Goal: Task Accomplishment & Management: Manage account settings

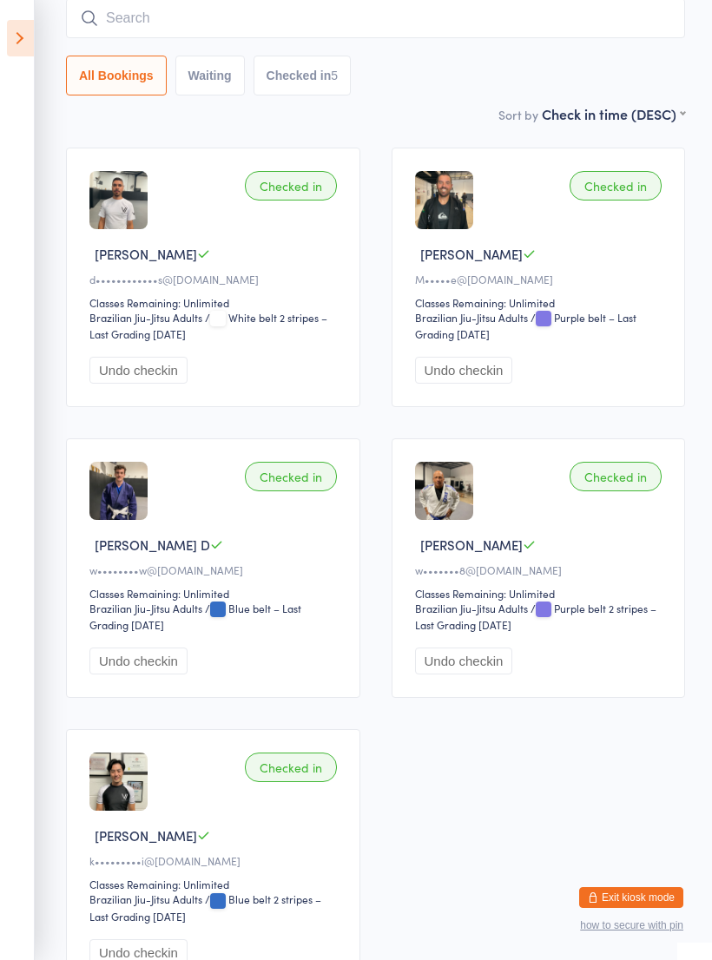
click at [22, 48] on icon at bounding box center [20, 38] width 27 height 36
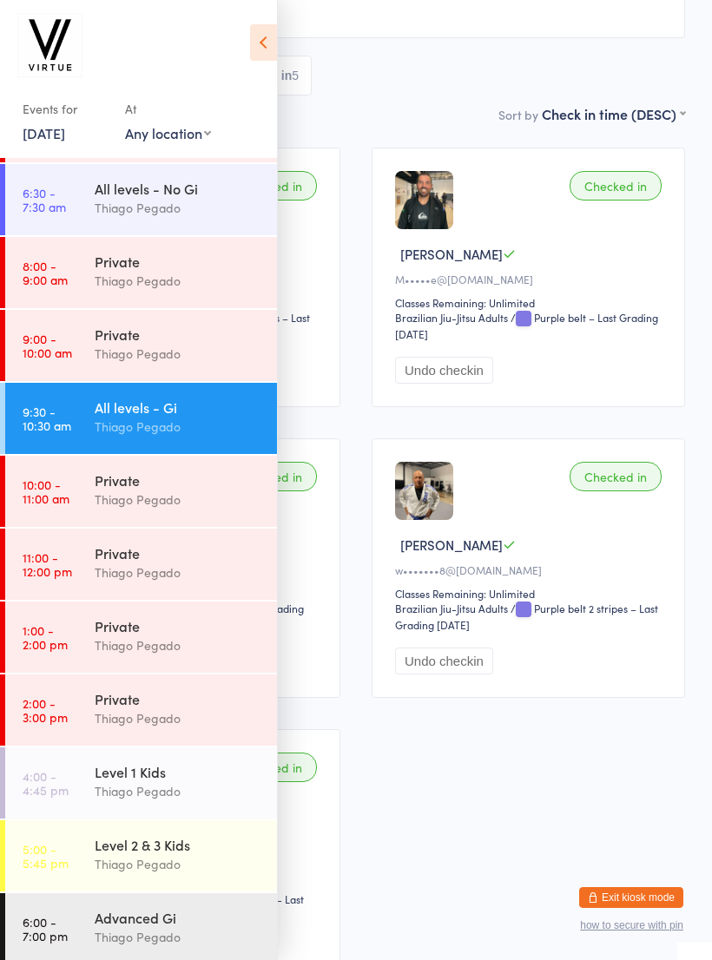
scroll to position [143, 0]
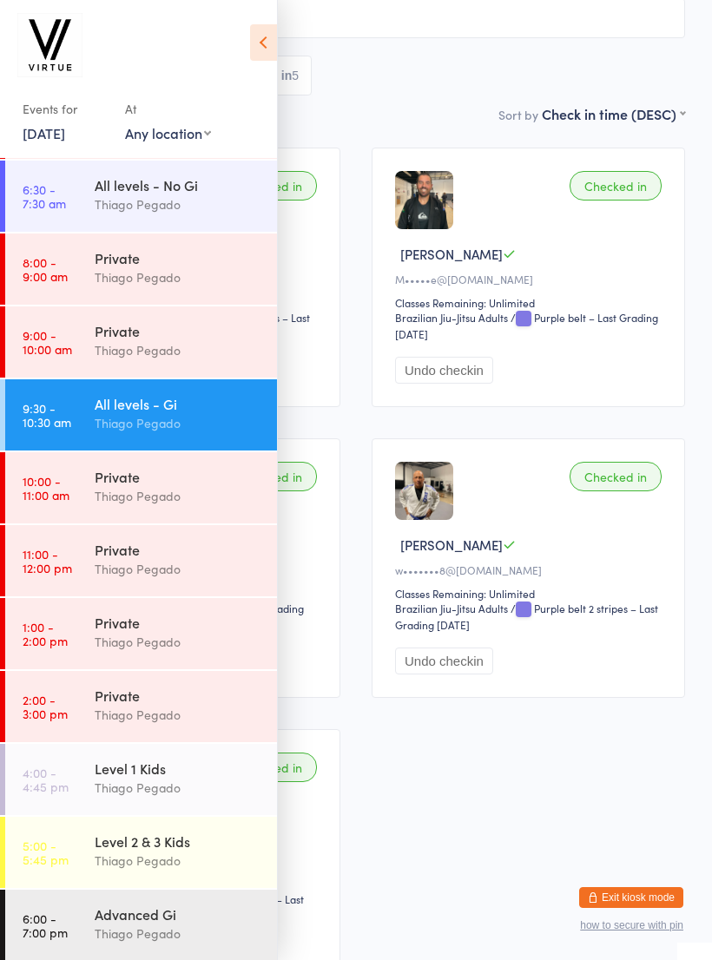
click at [97, 773] on div "Level 1 Kids" at bounding box center [179, 768] width 168 height 19
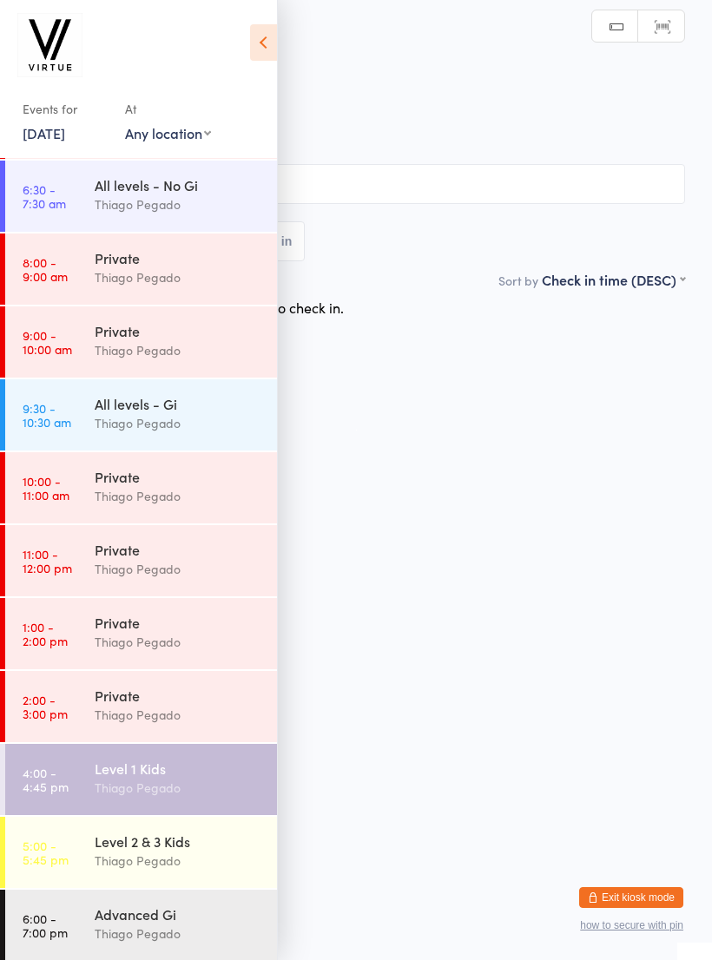
click at [265, 40] on icon at bounding box center [263, 42] width 27 height 36
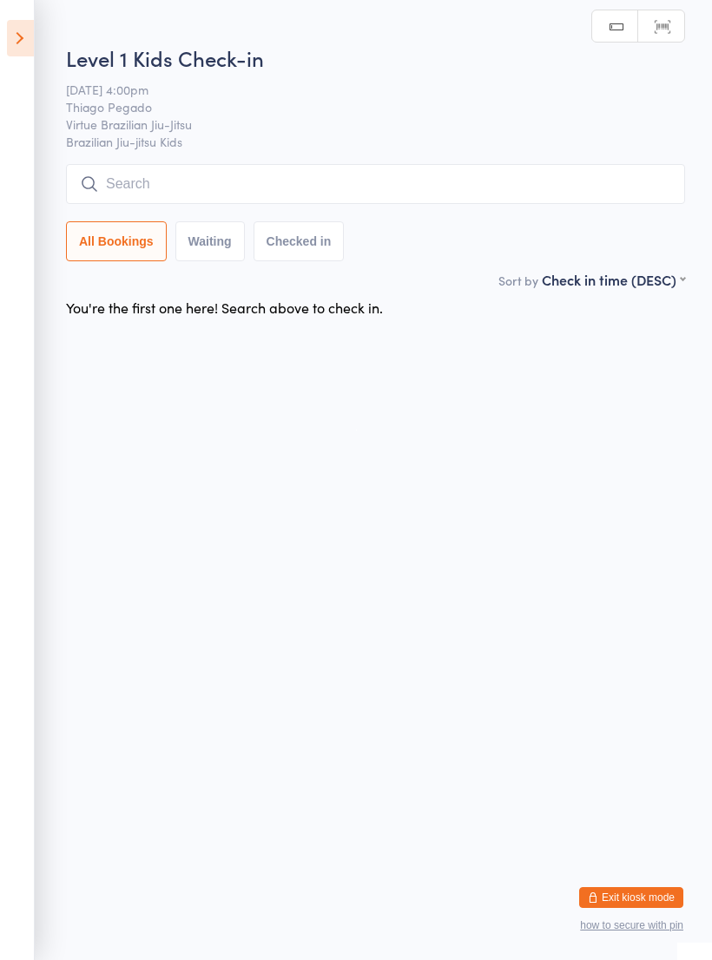
click at [131, 196] on input "search" at bounding box center [375, 184] width 619 height 40
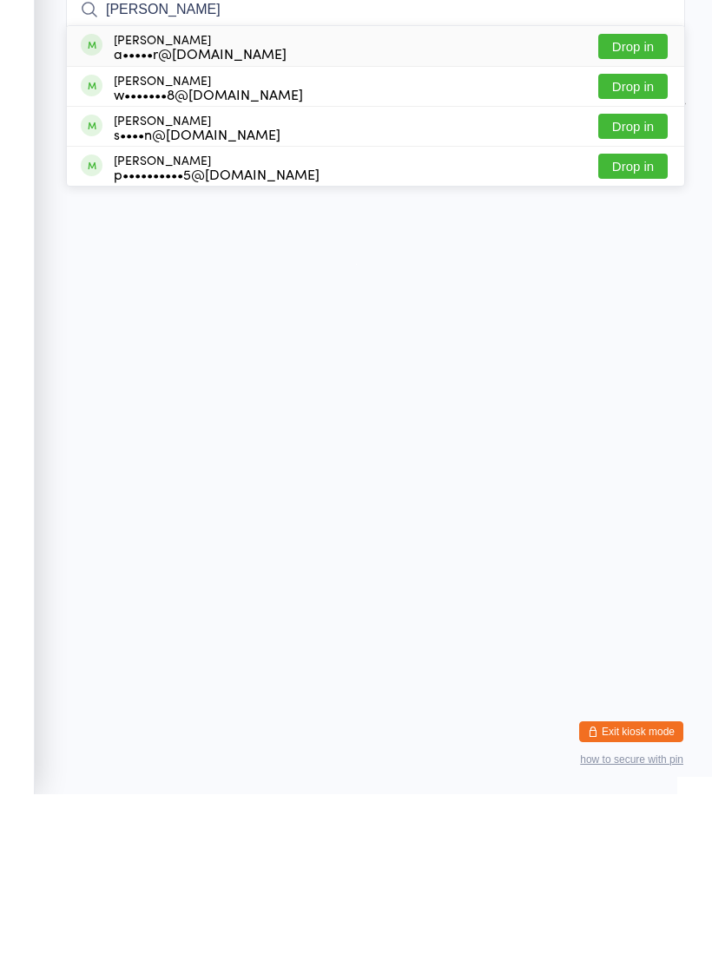
type input "Robb"
click at [610, 280] on button "Drop in" at bounding box center [632, 292] width 69 height 25
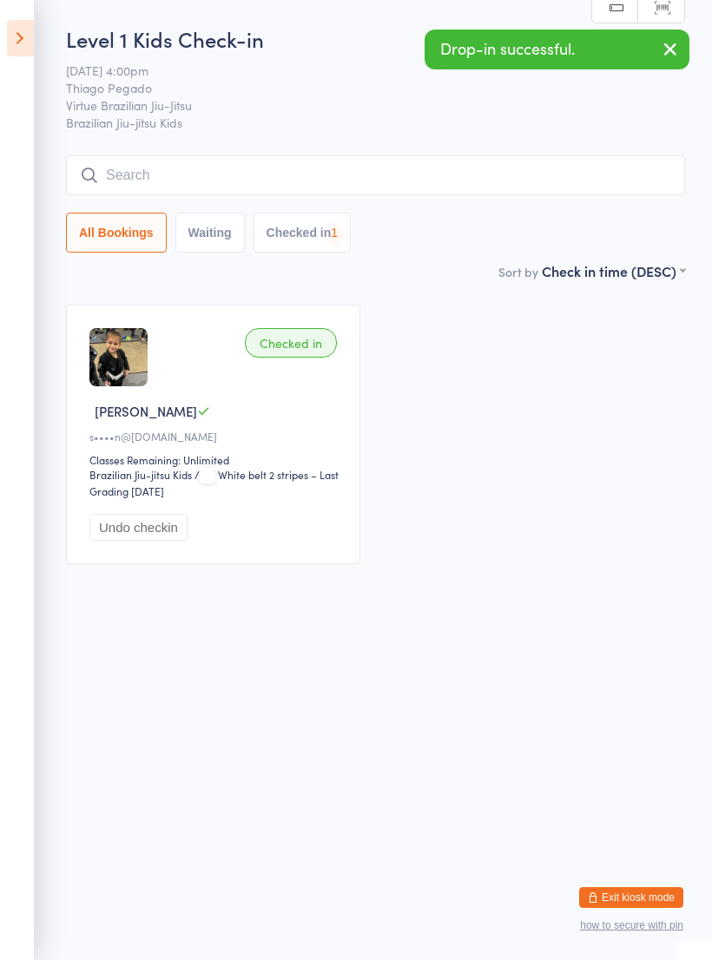
click at [135, 186] on input "search" at bounding box center [375, 175] width 619 height 40
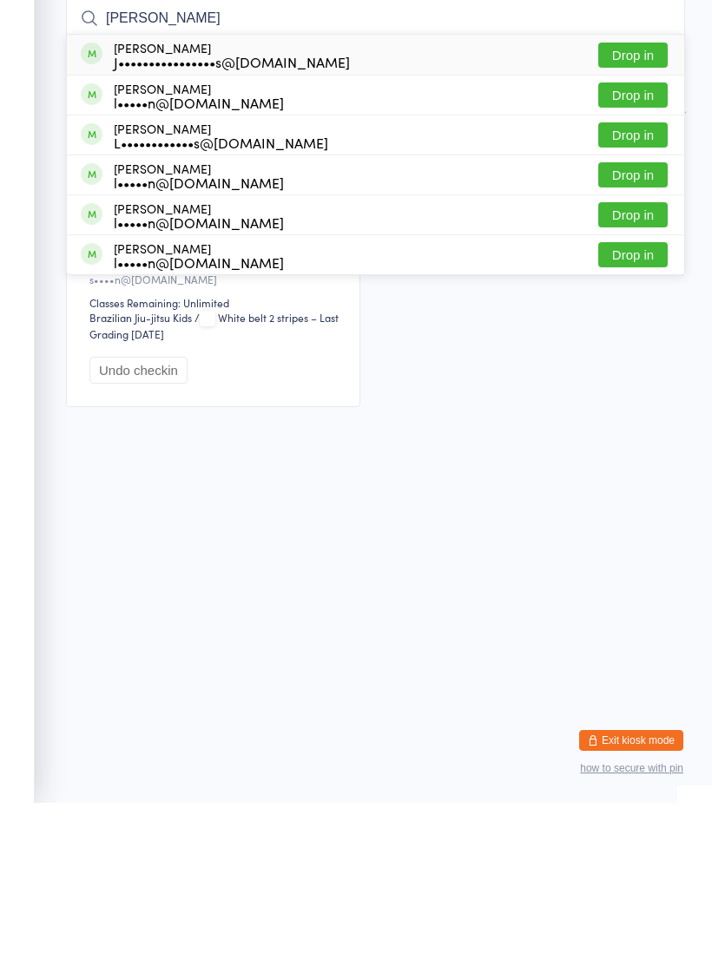
type input "Hugo"
click at [620, 200] on button "Drop in" at bounding box center [632, 212] width 69 height 25
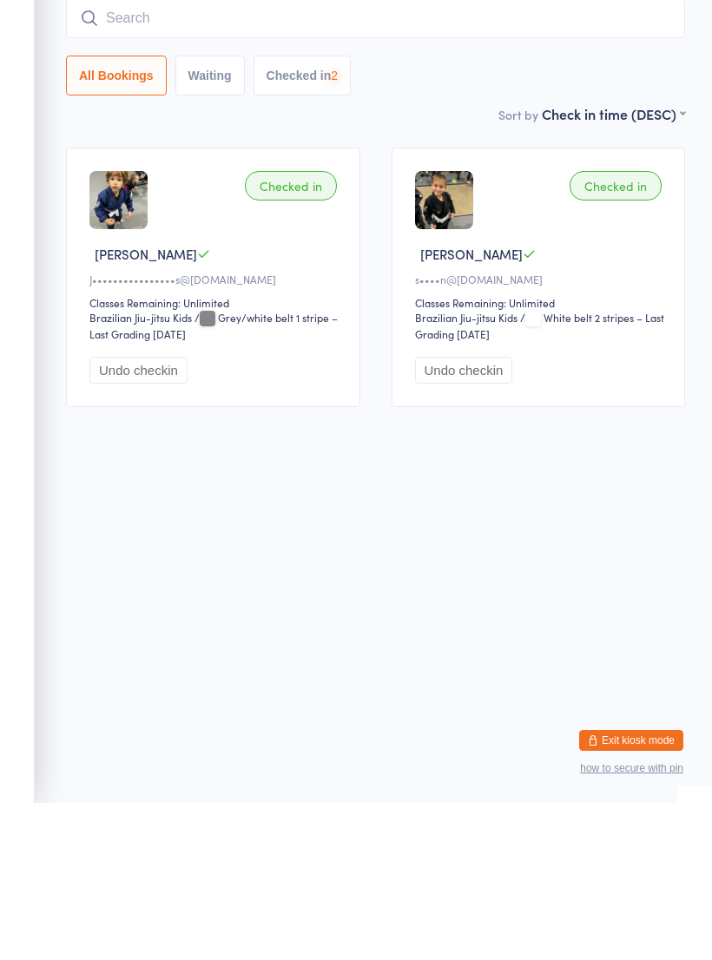
click at [137, 155] on input "search" at bounding box center [375, 175] width 619 height 40
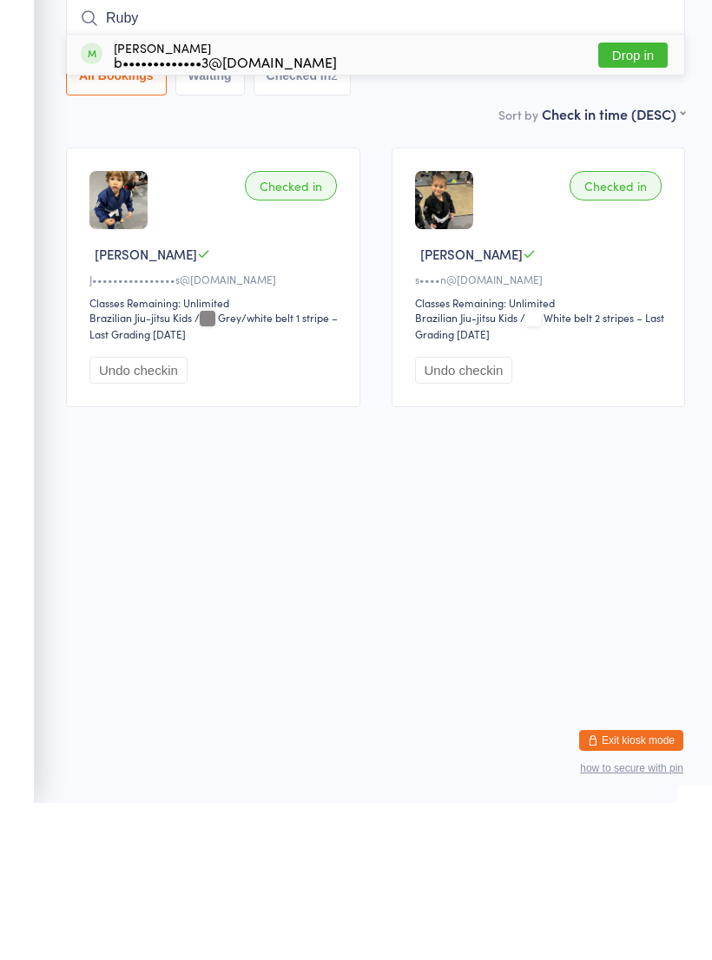
type input "Ruby"
click at [601, 200] on button "Drop in" at bounding box center [632, 212] width 69 height 25
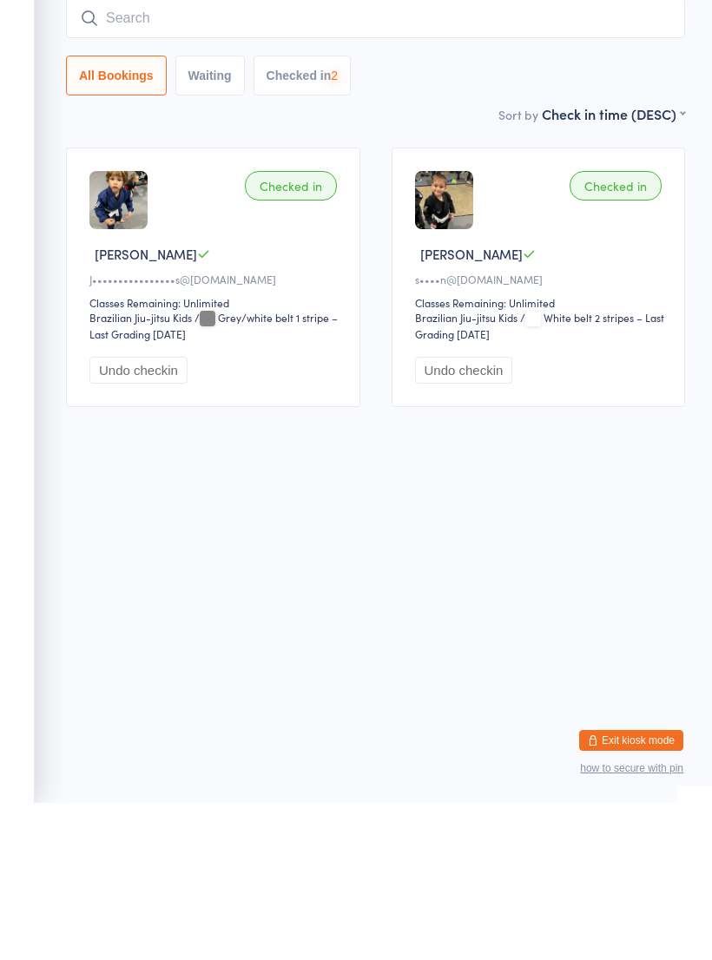
click at [135, 155] on input "search" at bounding box center [375, 175] width 619 height 40
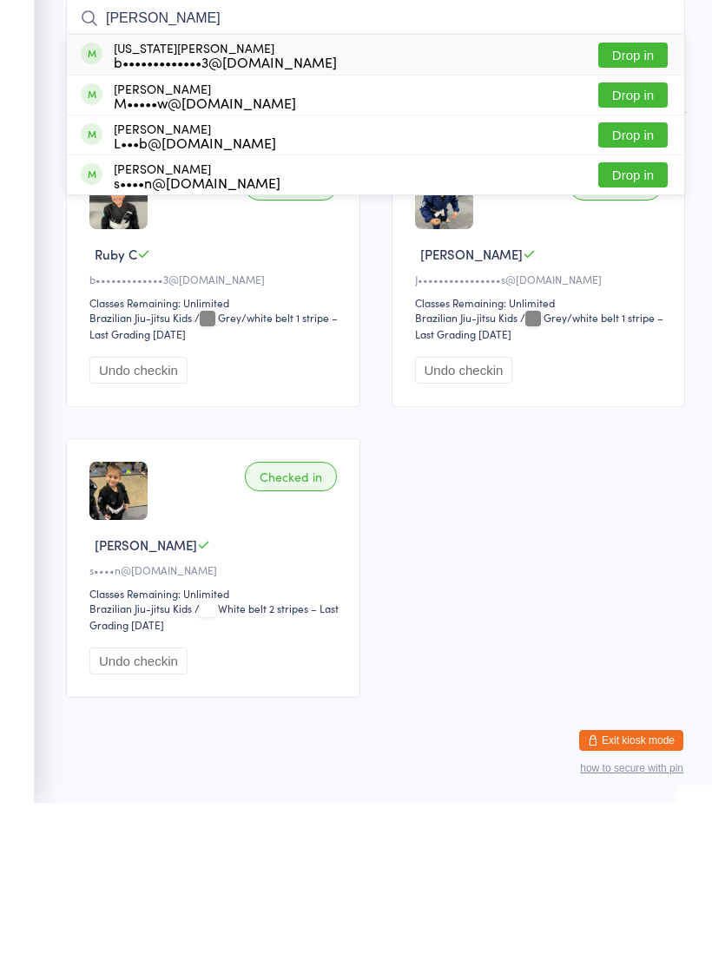
type input "Georgi"
click at [604, 200] on button "Drop in" at bounding box center [632, 212] width 69 height 25
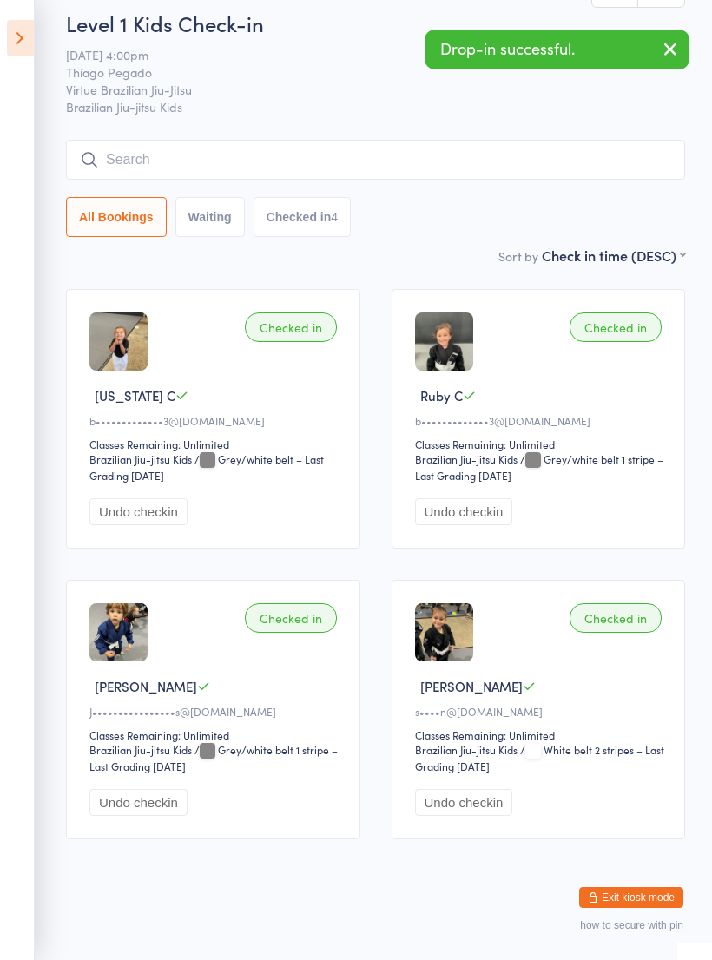
click at [117, 140] on input "search" at bounding box center [375, 160] width 619 height 40
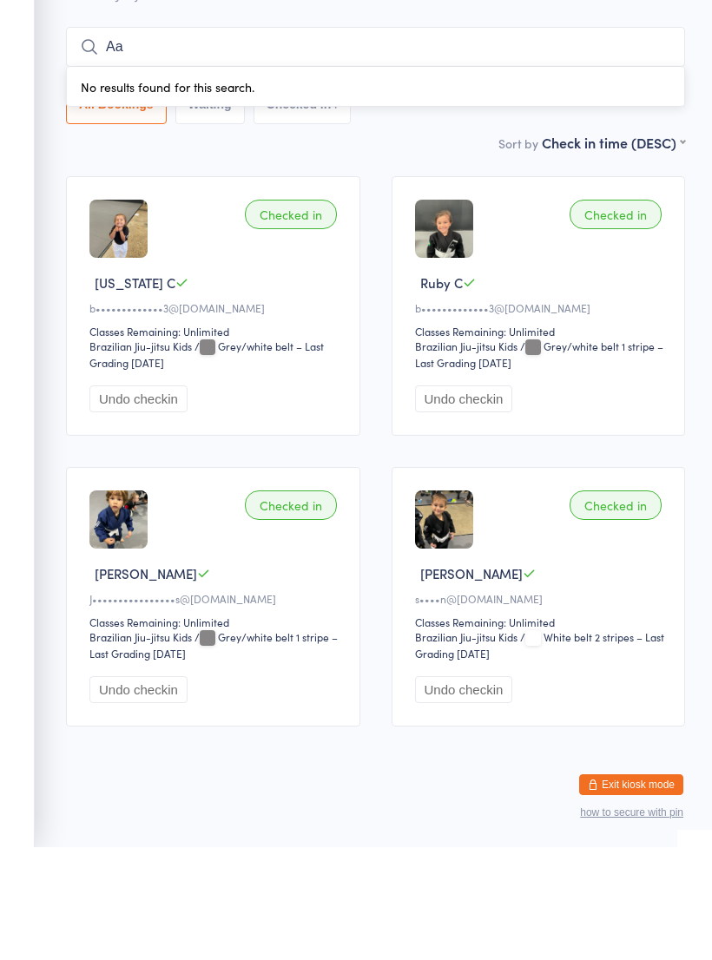
type input "A"
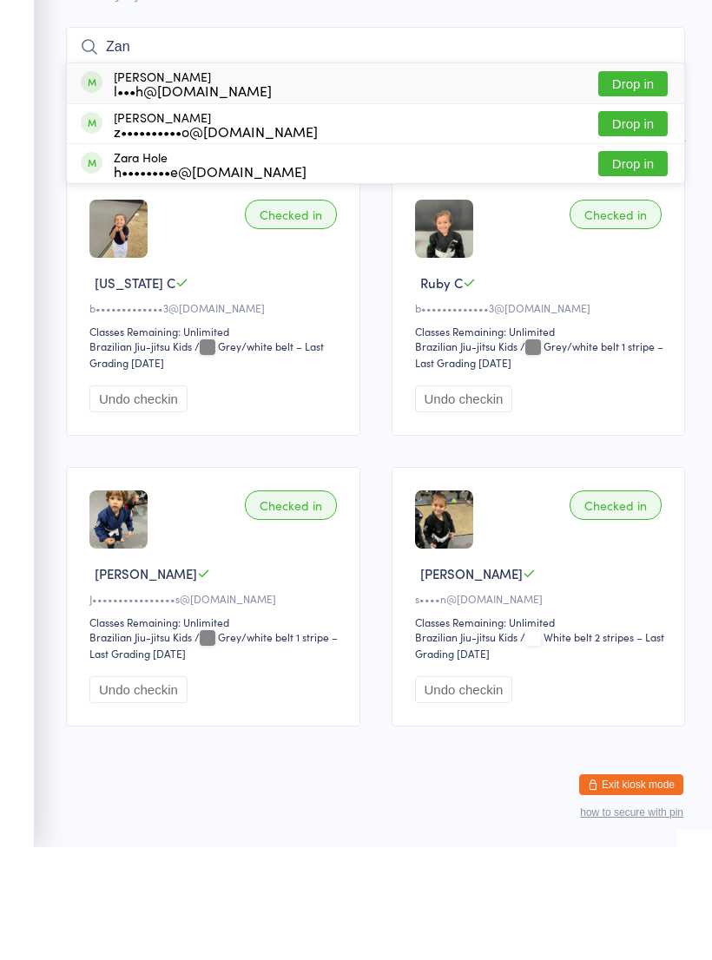
type input "Zan"
click at [616, 184] on button "Drop in" at bounding box center [632, 196] width 69 height 25
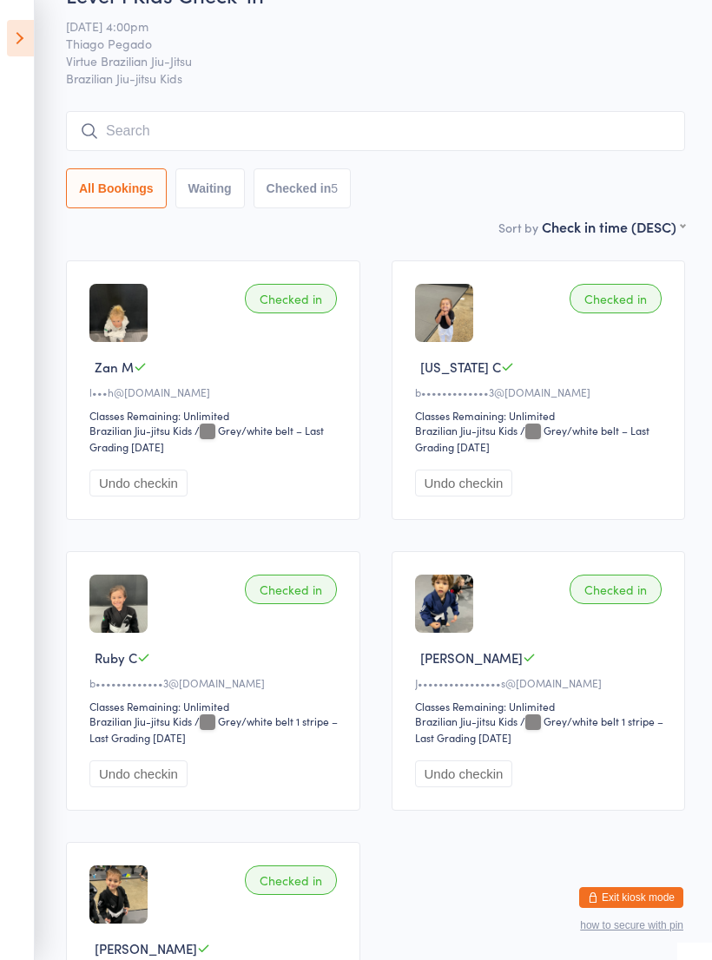
click at [130, 135] on input "search" at bounding box center [375, 131] width 619 height 40
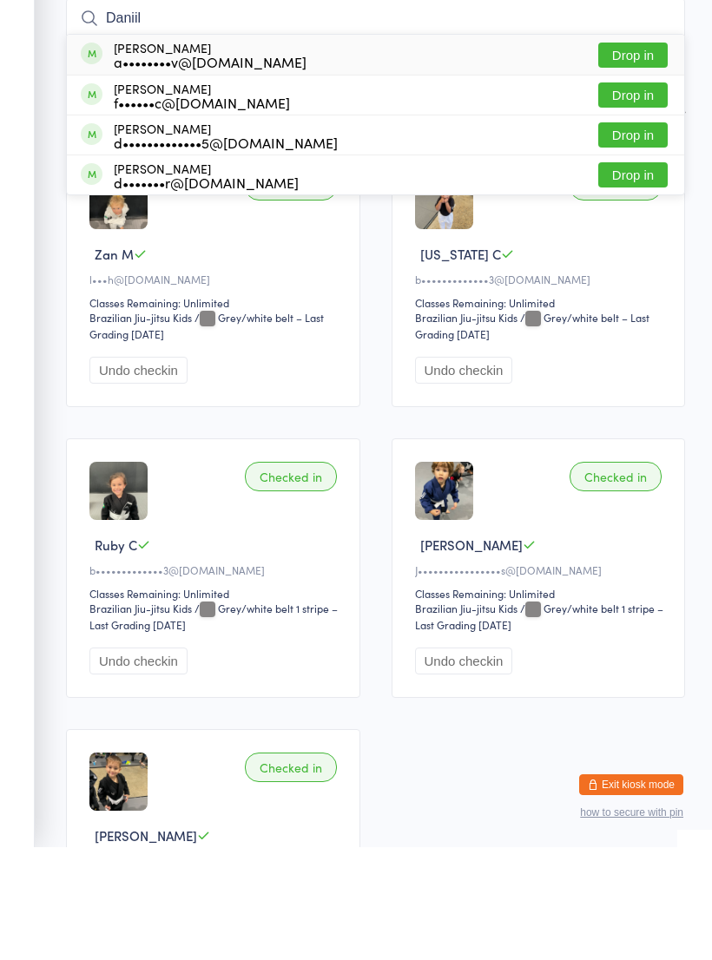
type input "Daniil"
click at [613, 155] on button "Drop in" at bounding box center [632, 167] width 69 height 25
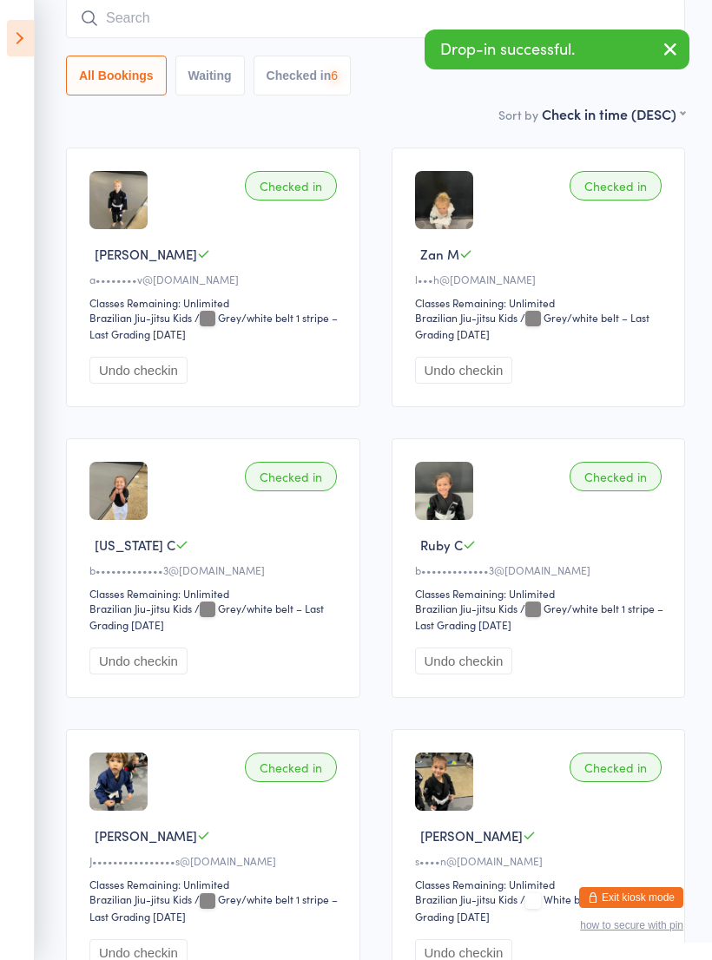
click at [128, 24] on input "search" at bounding box center [375, 18] width 619 height 40
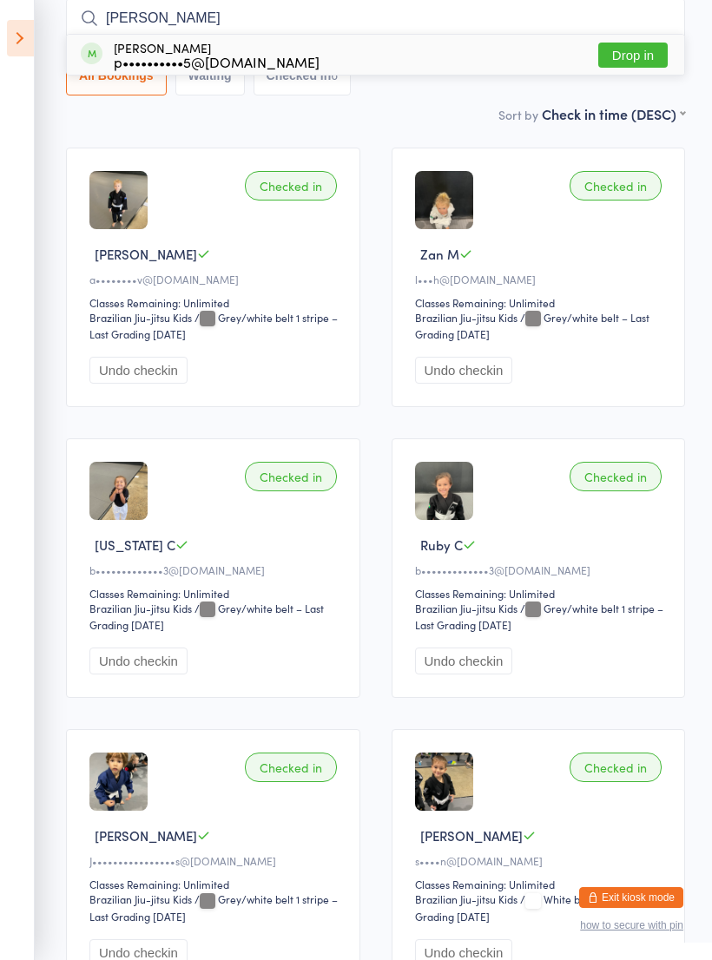
type input "Roy"
click at [604, 57] on button "Drop in" at bounding box center [632, 55] width 69 height 25
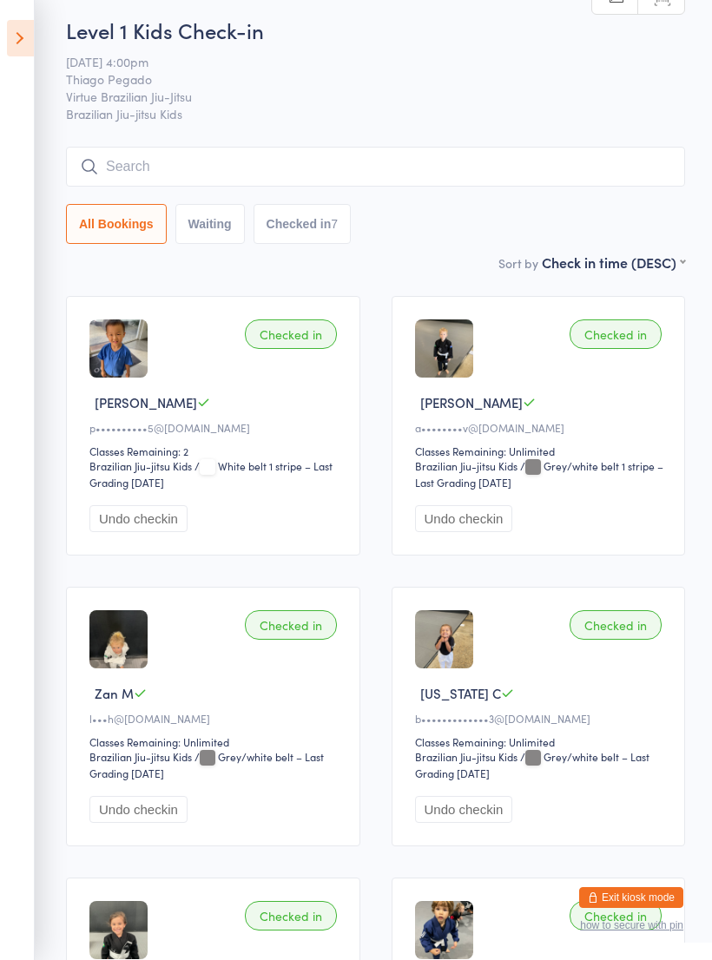
scroll to position [6, 0]
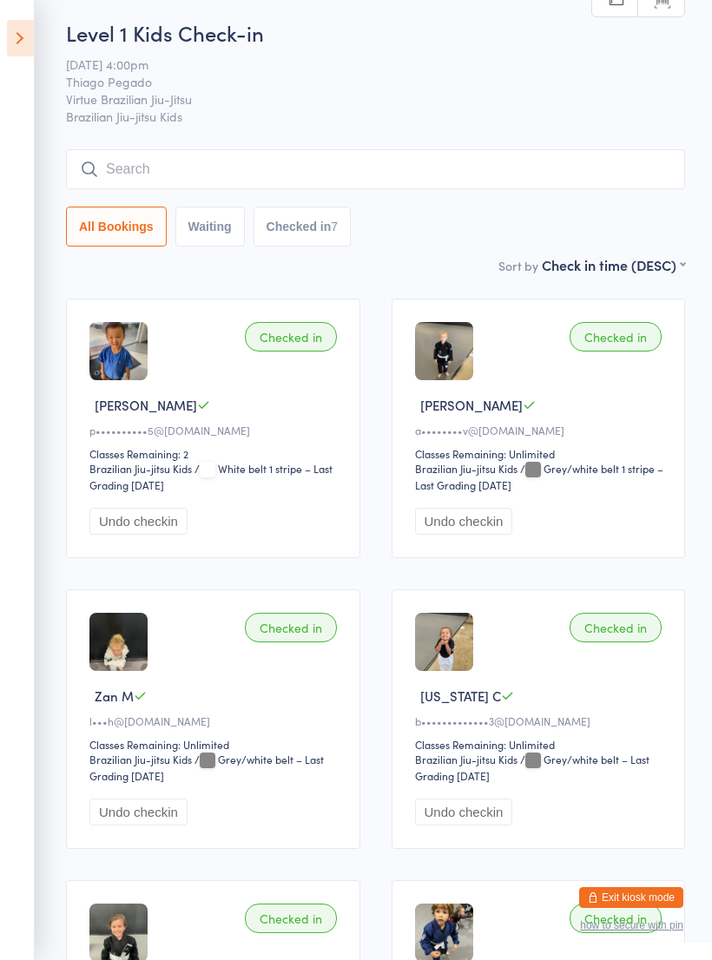
click at [152, 169] on input "search" at bounding box center [375, 169] width 619 height 40
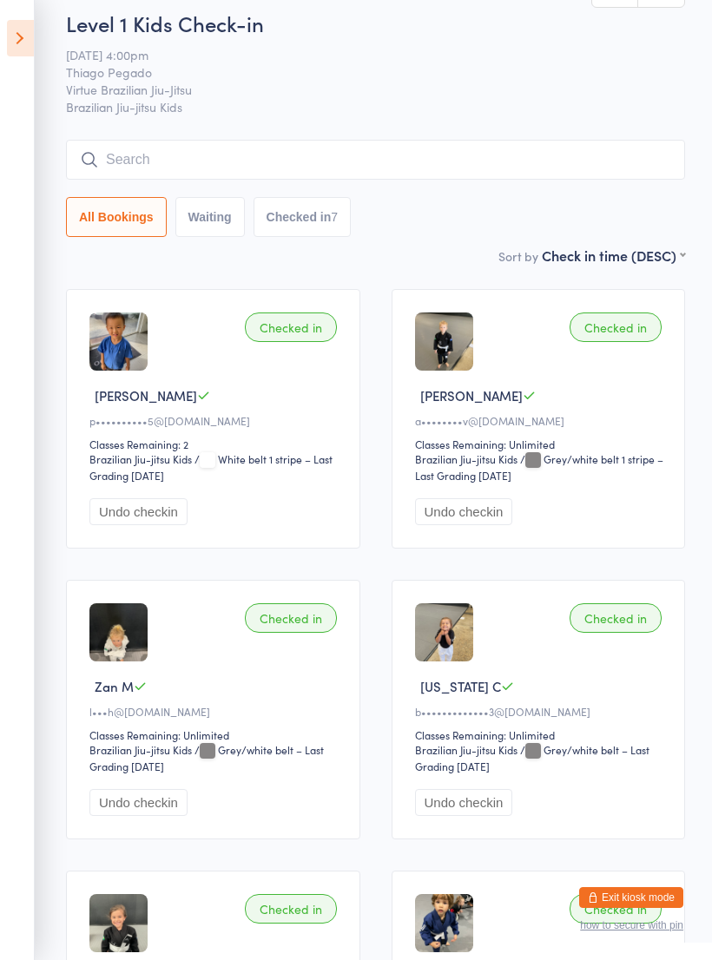
scroll to position [0, 0]
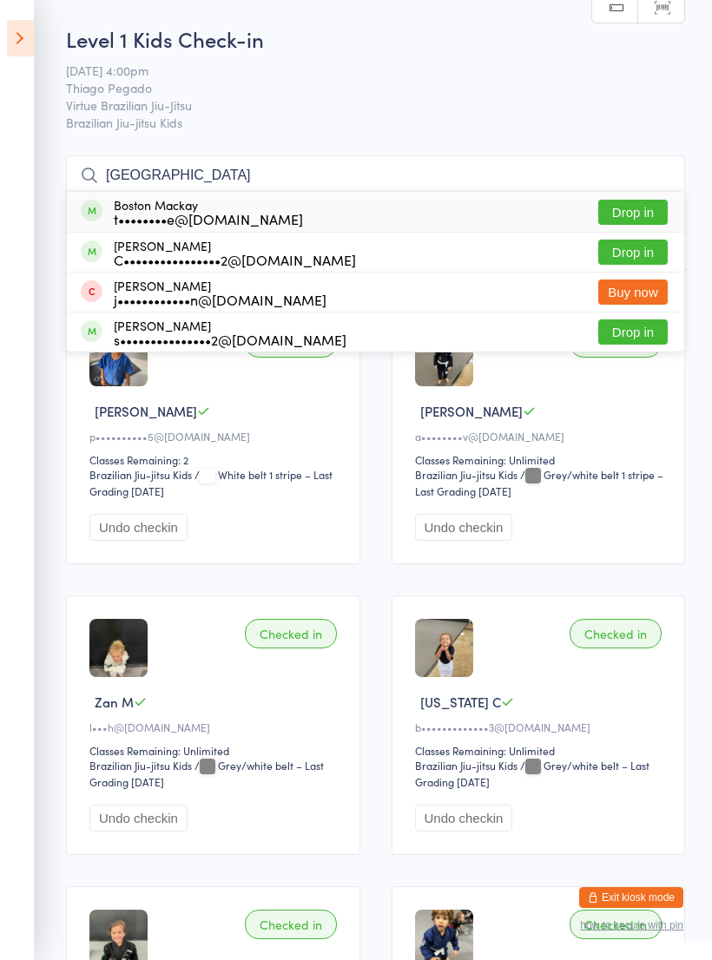
type input "Boston"
click at [619, 217] on button "Drop in" at bounding box center [632, 212] width 69 height 25
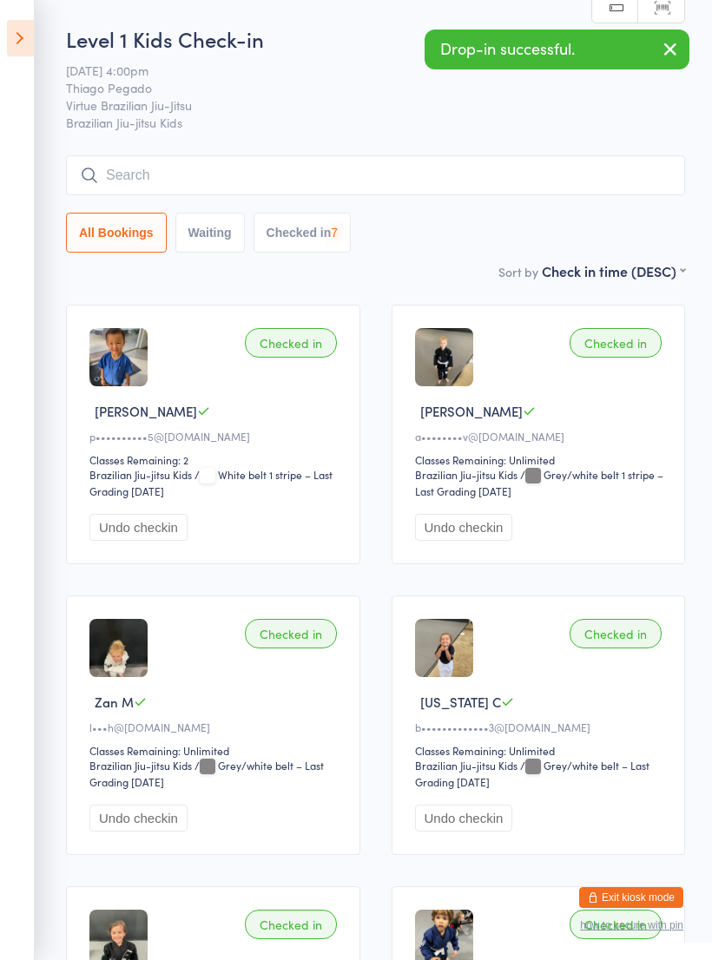
click at [142, 179] on input "search" at bounding box center [375, 175] width 619 height 40
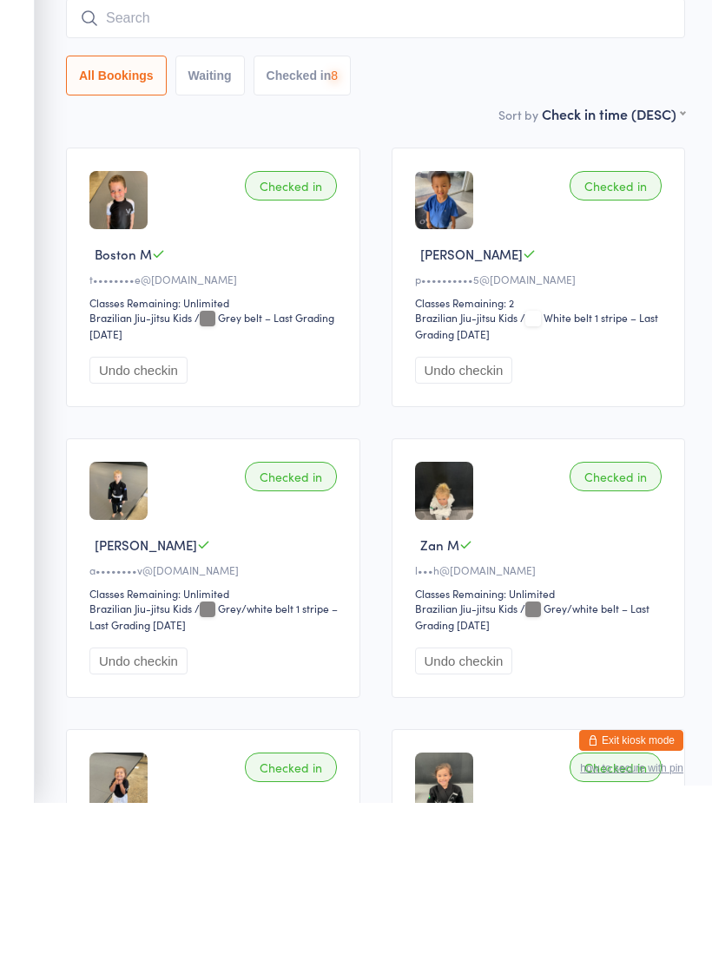
click at [49, 257] on ui-view "Level 1 Kids Check-in 13 Oct 4:00pm Thiago Pegado Virtue Brazilian Jiu-Jitsu Br…" at bounding box center [356, 738] width 712 height 1429
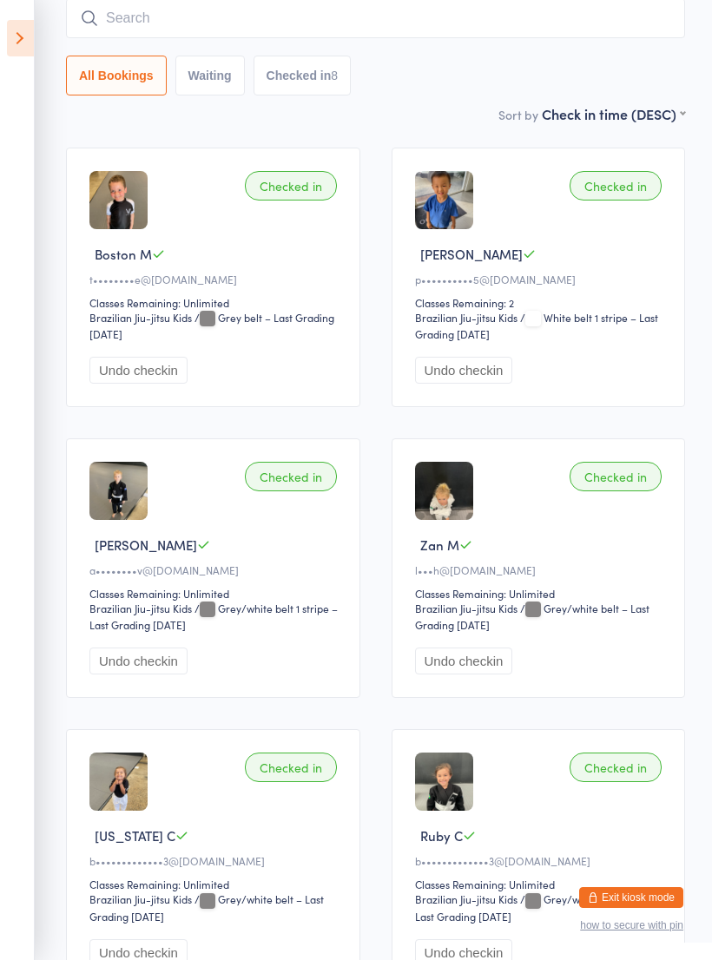
click at [149, 29] on input "search" at bounding box center [375, 18] width 619 height 40
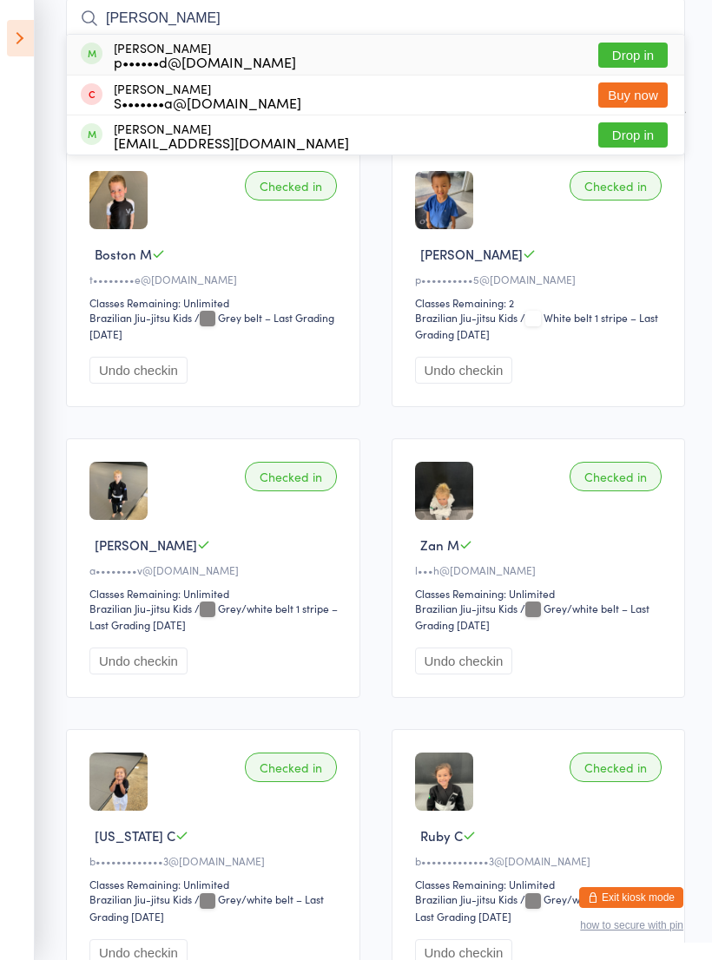
type input "Sam"
click at [607, 135] on button "Drop in" at bounding box center [632, 134] width 69 height 25
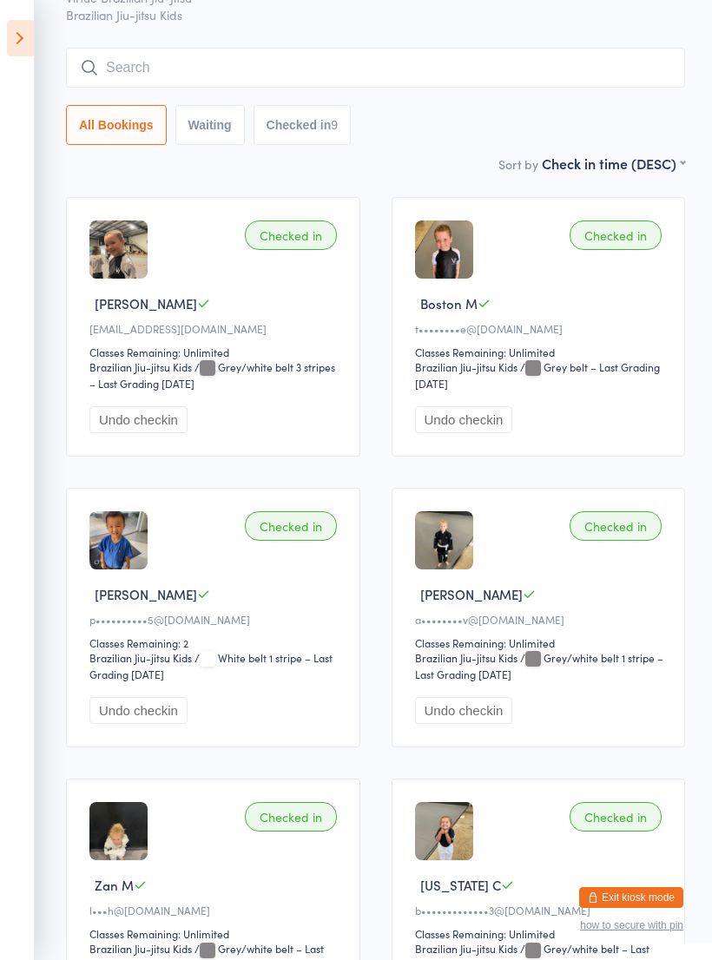
scroll to position [0, 0]
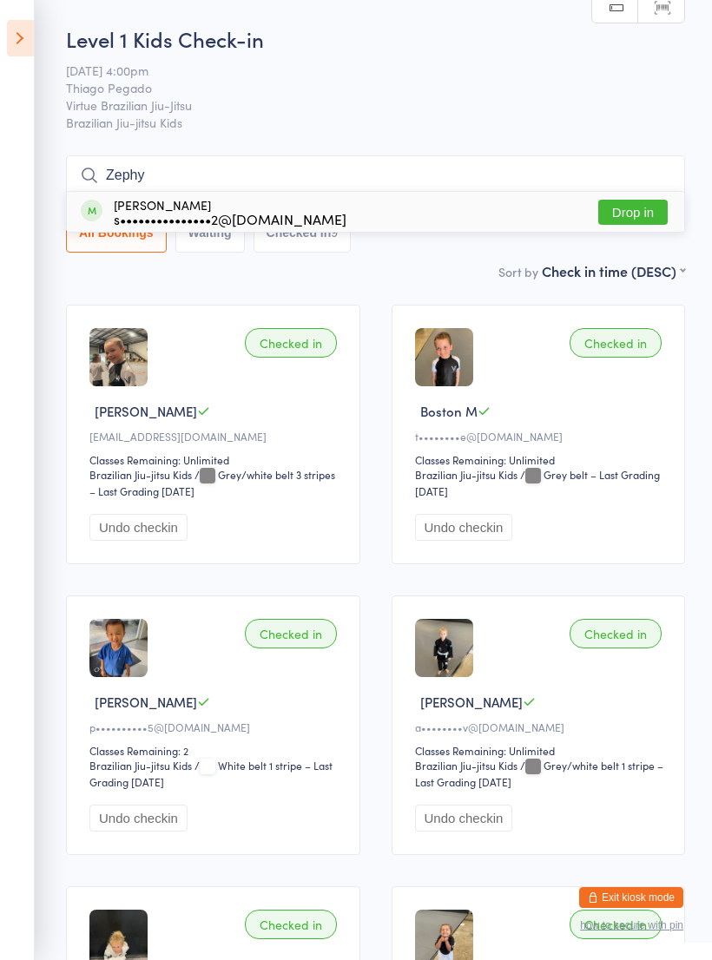
type input "Zephy"
click at [633, 200] on button "Drop in" at bounding box center [632, 212] width 69 height 25
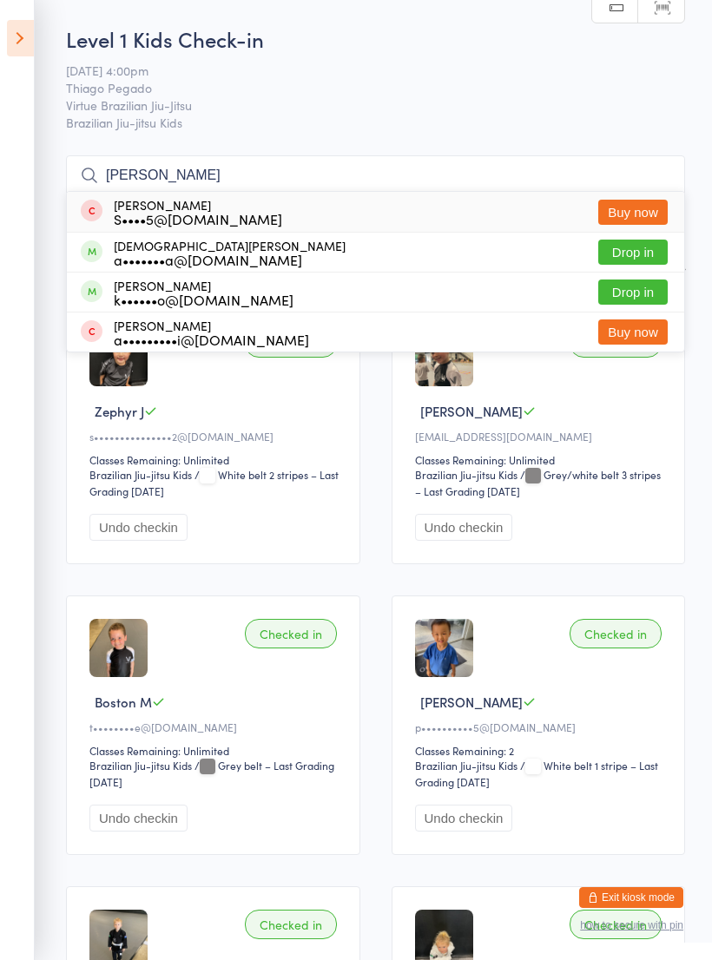
type input "Adrian"
click at [123, 217] on div "S••••5@hotmail.com" at bounding box center [198, 219] width 168 height 14
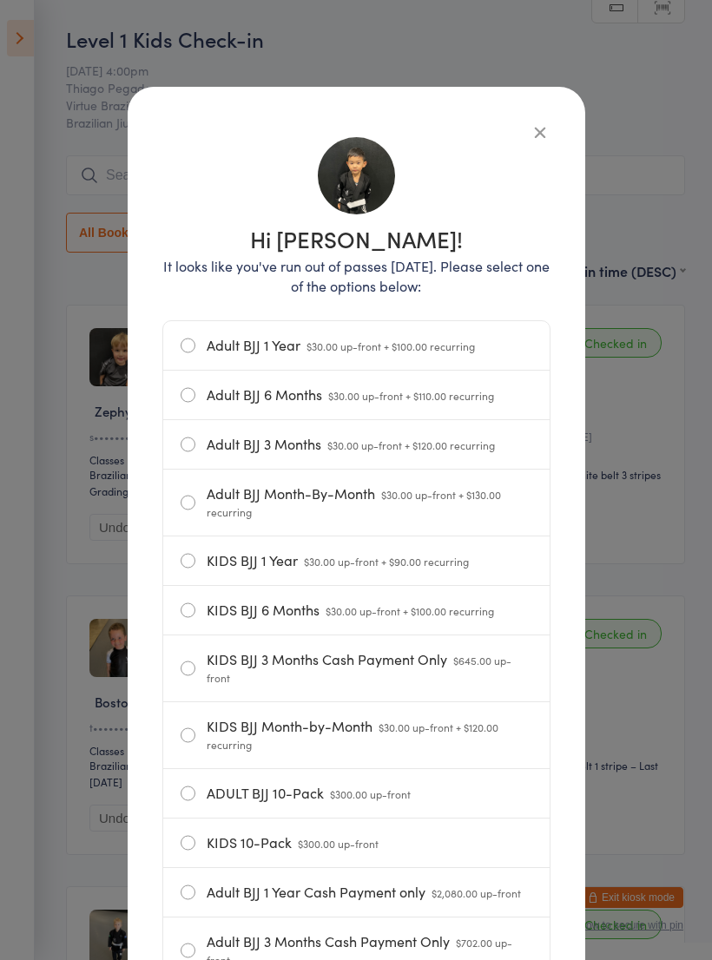
click at [533, 138] on icon "button" at bounding box center [539, 131] width 19 height 19
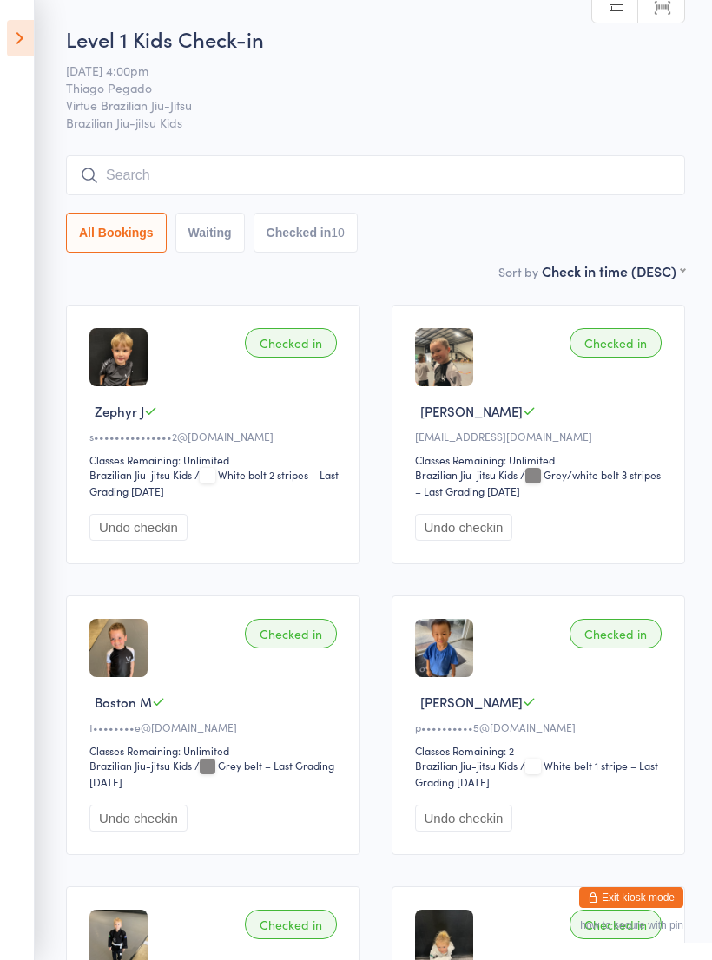
click at [615, 892] on button "Exit kiosk mode" at bounding box center [631, 897] width 104 height 21
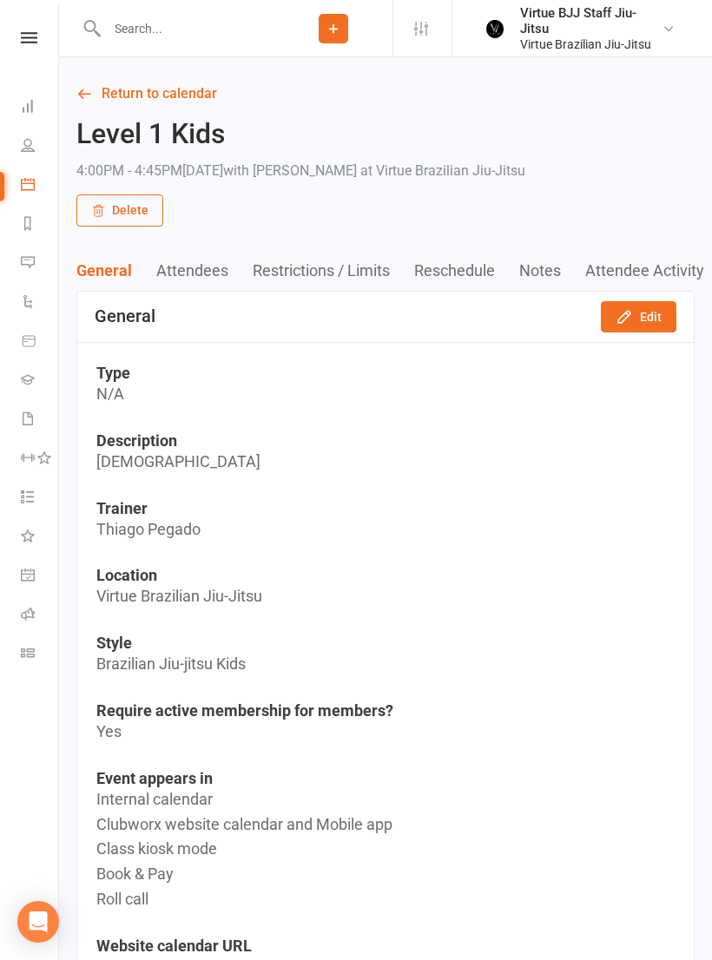
click at [154, 38] on input "text" at bounding box center [188, 28] width 173 height 24
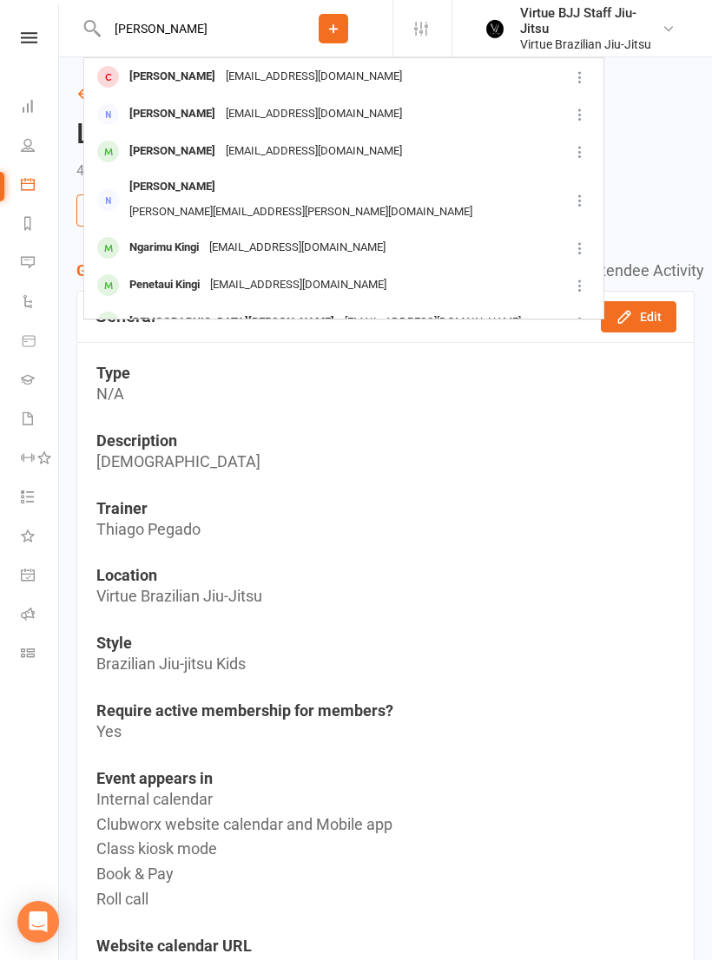
type input "[PERSON_NAME]"
click at [300, 84] on div "[EMAIL_ADDRESS][DOMAIN_NAME]" at bounding box center [314, 76] width 187 height 25
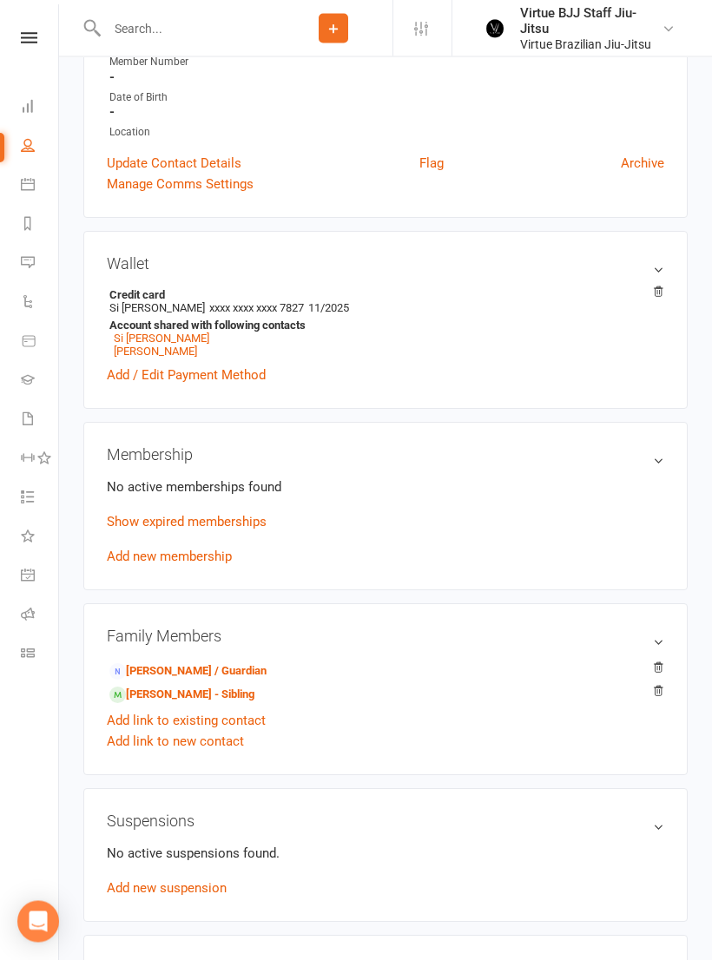
scroll to position [333, 0]
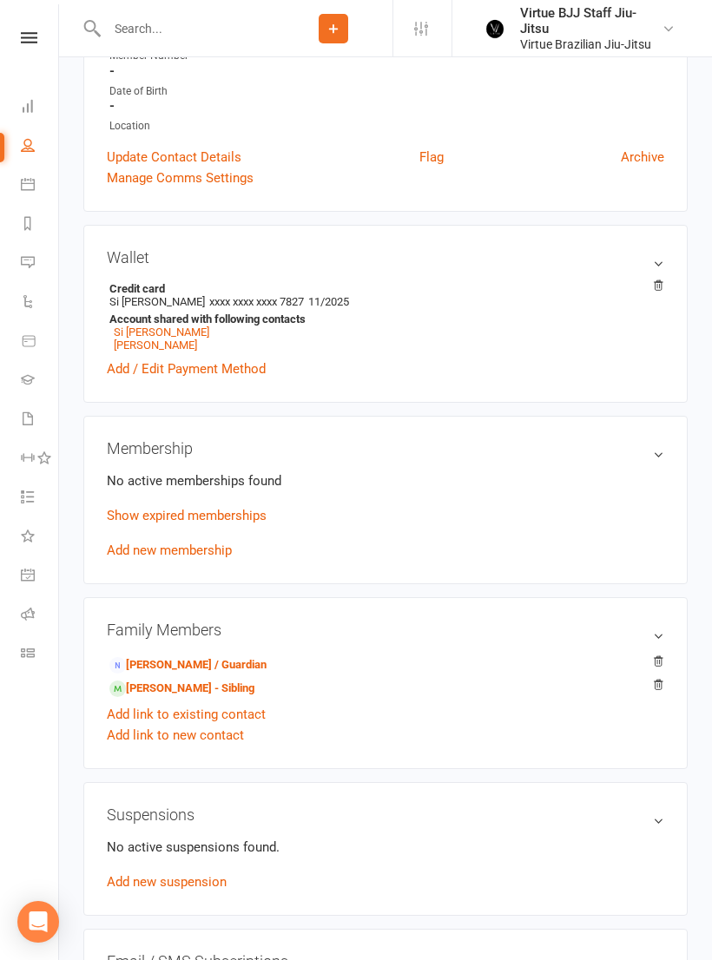
click at [218, 558] on link "Add new membership" at bounding box center [169, 551] width 125 height 16
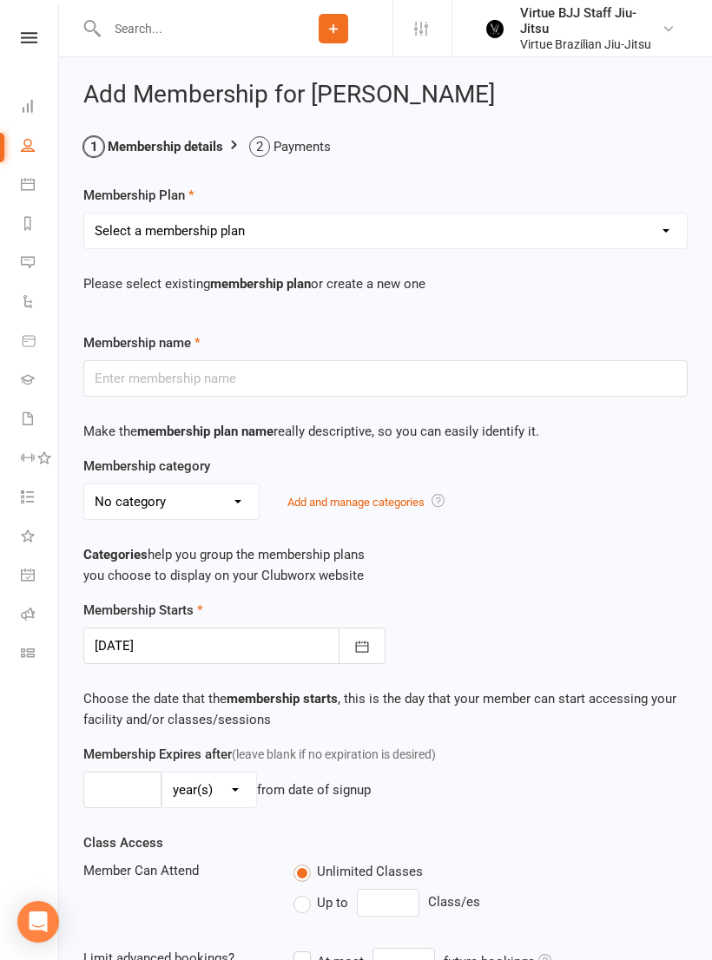
click at [620, 226] on select "Select a membership plan Create new Membership Plan Adult BJJ 1 Year Adult BJJ …" at bounding box center [385, 231] width 603 height 35
click at [190, 39] on input "text" at bounding box center [188, 28] width 173 height 24
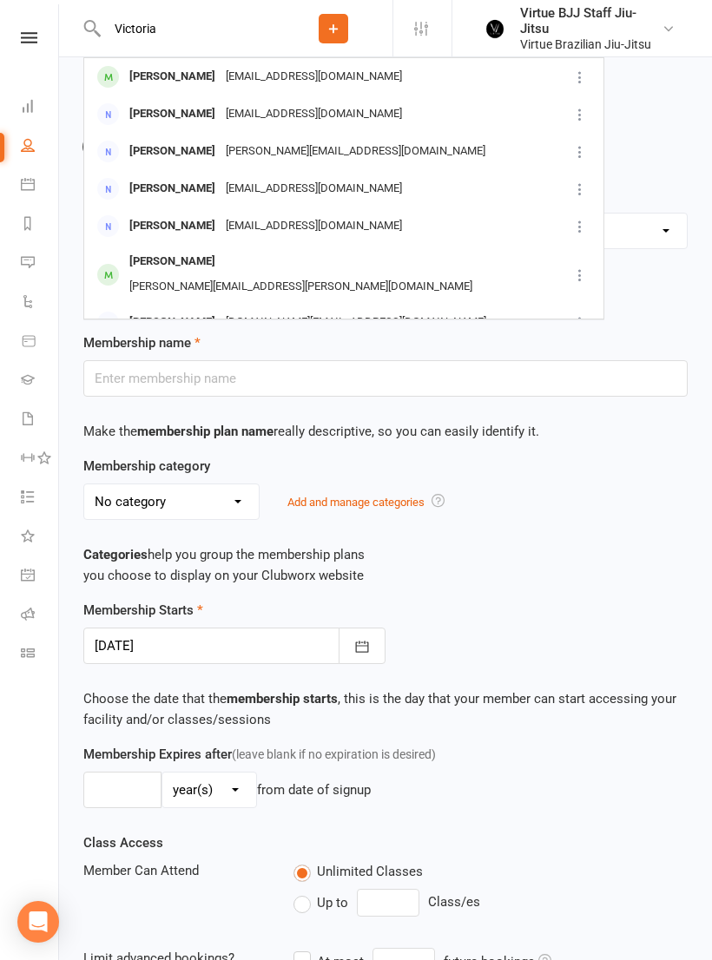
type input "Victoria"
click at [340, 77] on div "Victoria Kwon Sn1005@hotmail.com" at bounding box center [326, 77] width 483 height 36
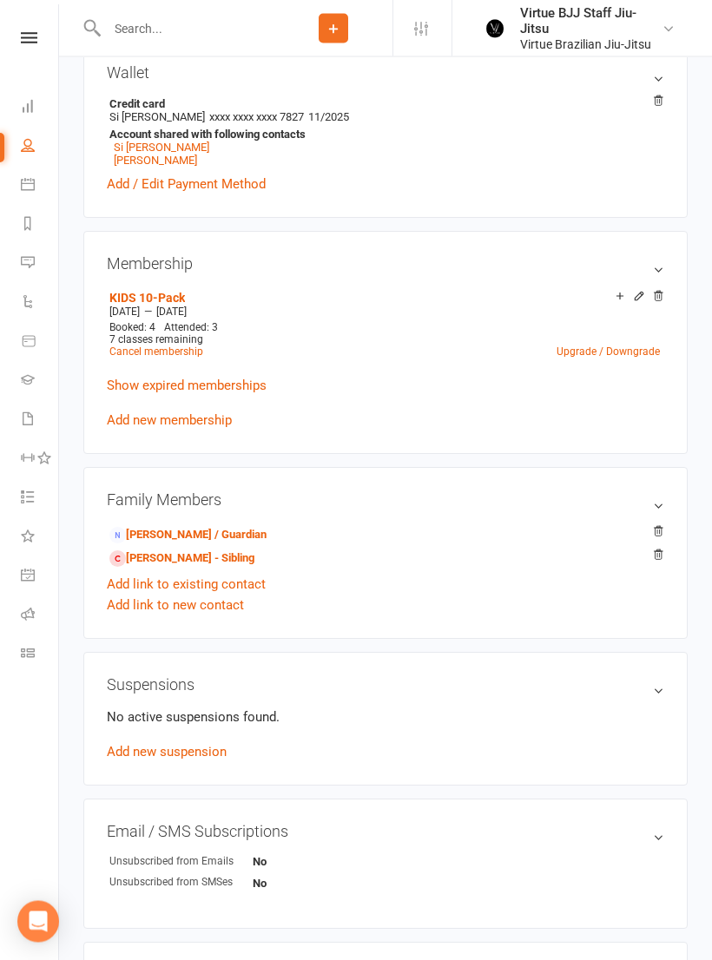
scroll to position [517, 0]
click at [145, 568] on link "Adrian Kwon - Sibling" at bounding box center [181, 559] width 145 height 18
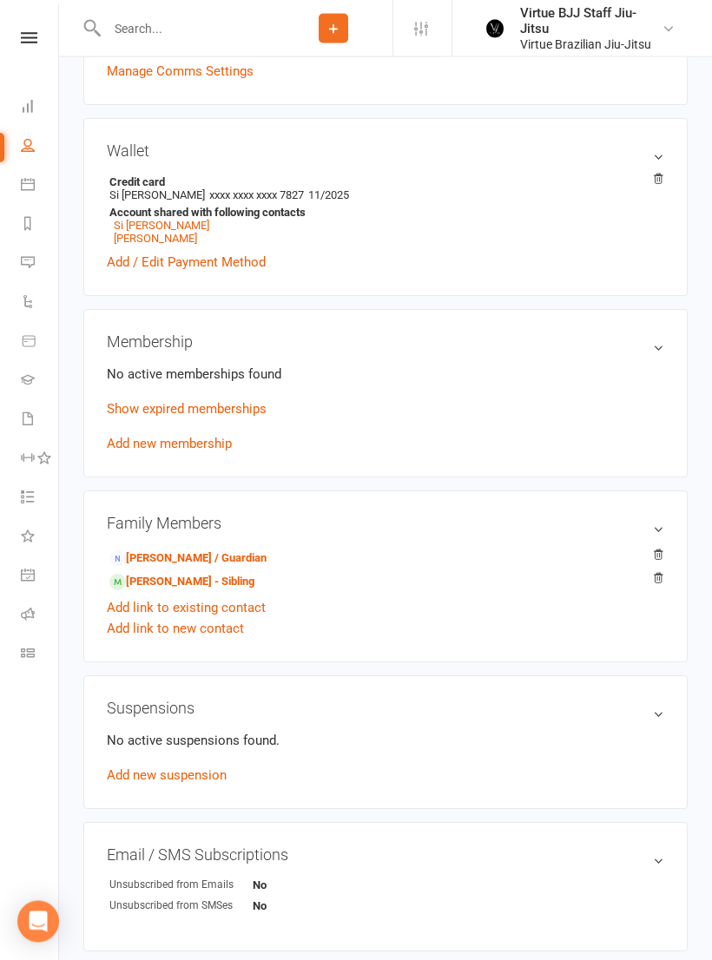
scroll to position [439, 0]
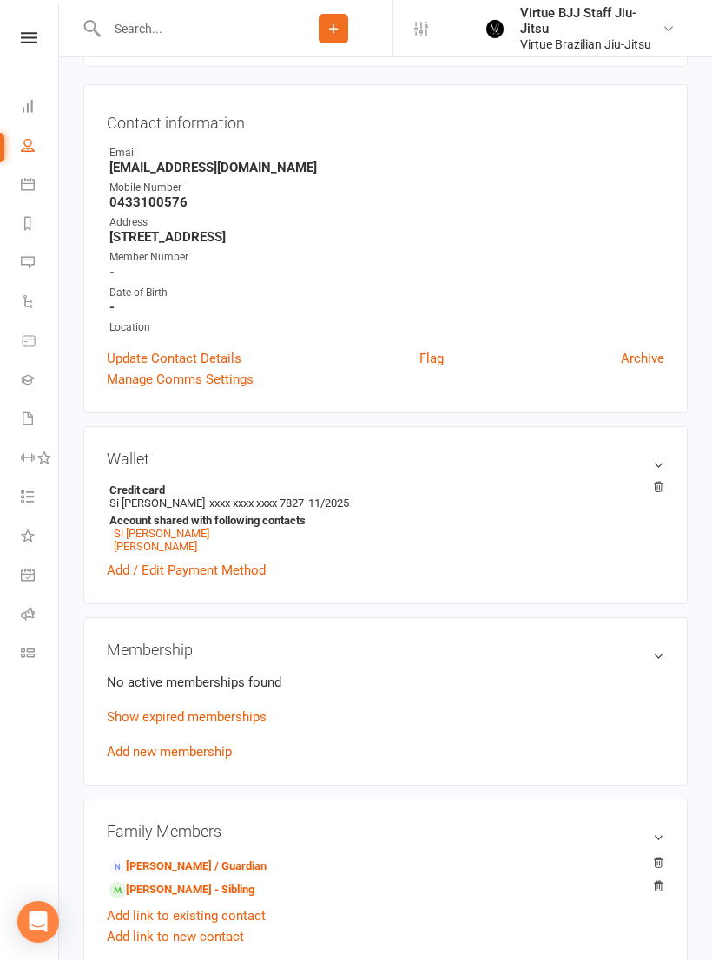
scroll to position [91, 0]
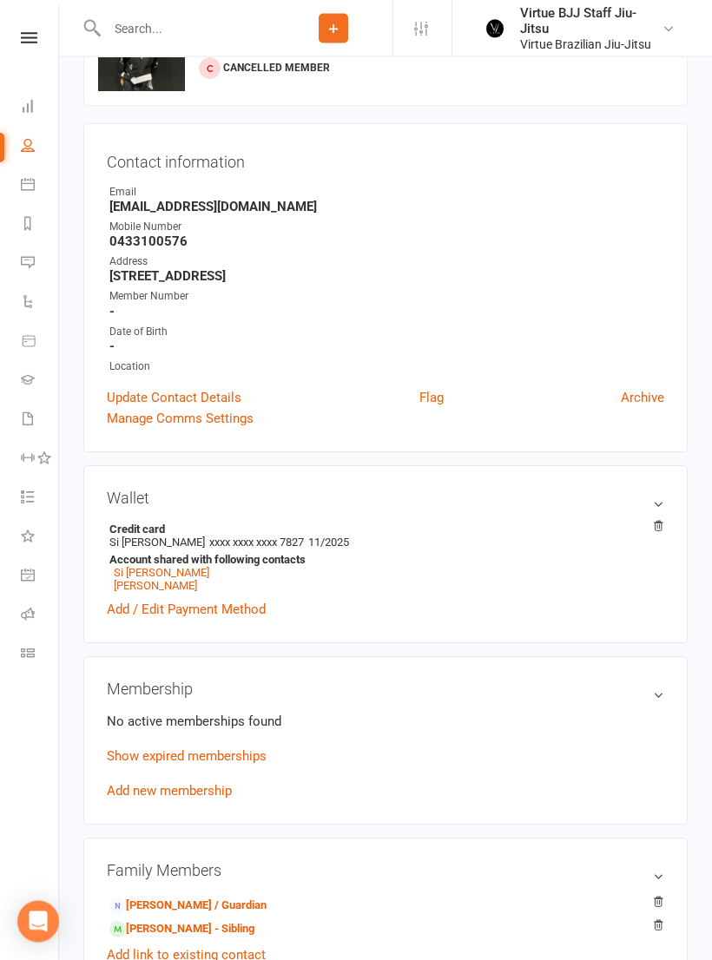
click at [42, 385] on link "Gradings" at bounding box center [40, 381] width 39 height 39
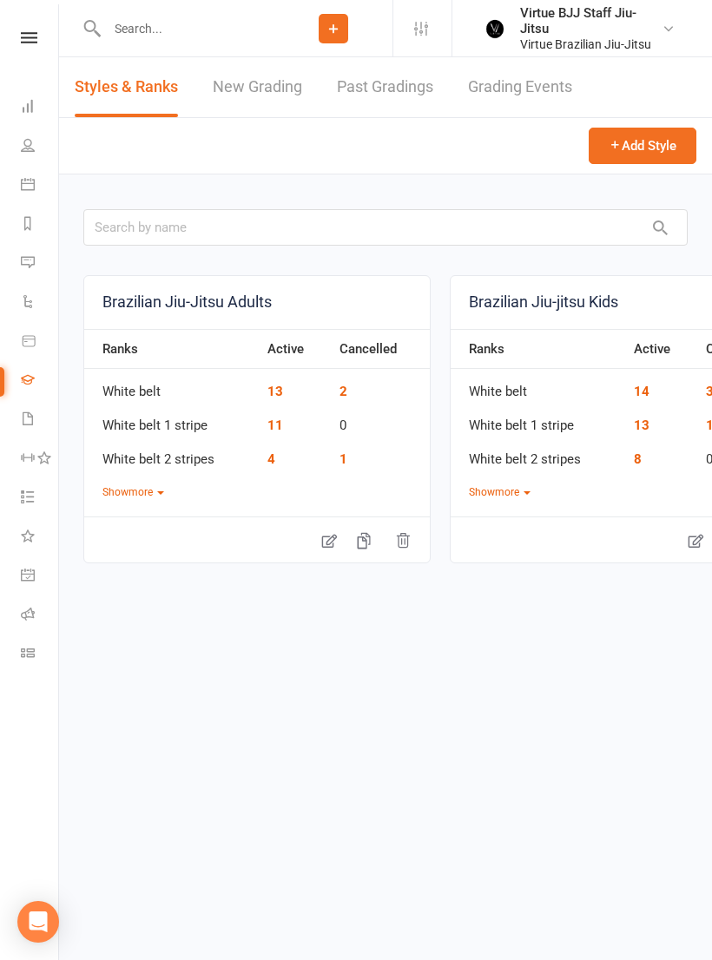
click at [288, 88] on link "New Grading" at bounding box center [257, 87] width 89 height 60
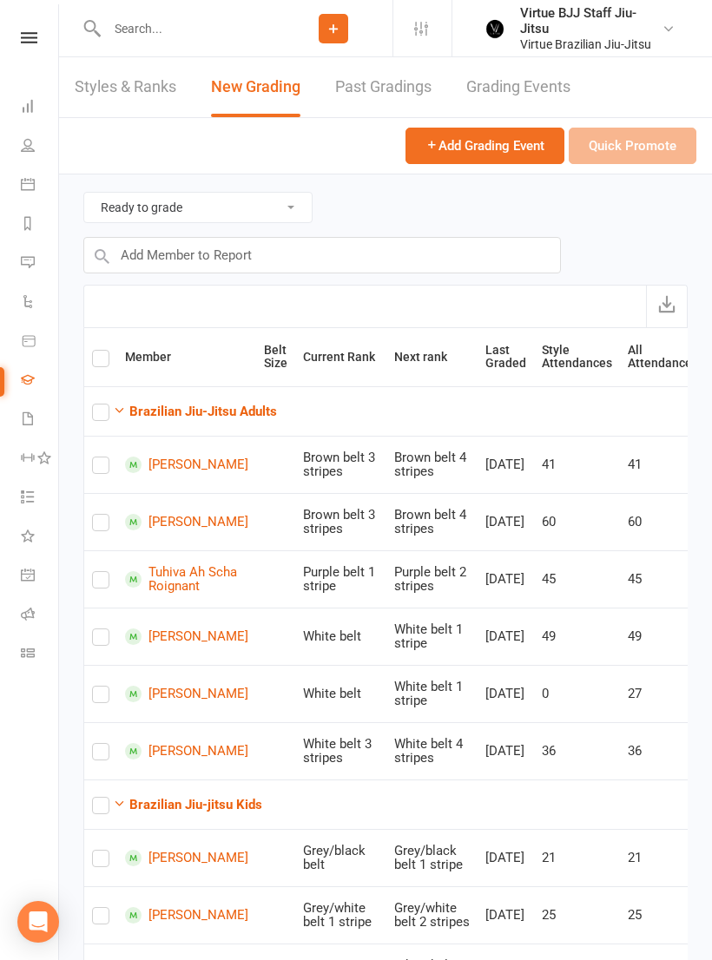
click at [251, 411] on strong "Brazilian Jiu-Jitsu Adults" at bounding box center [203, 412] width 148 height 16
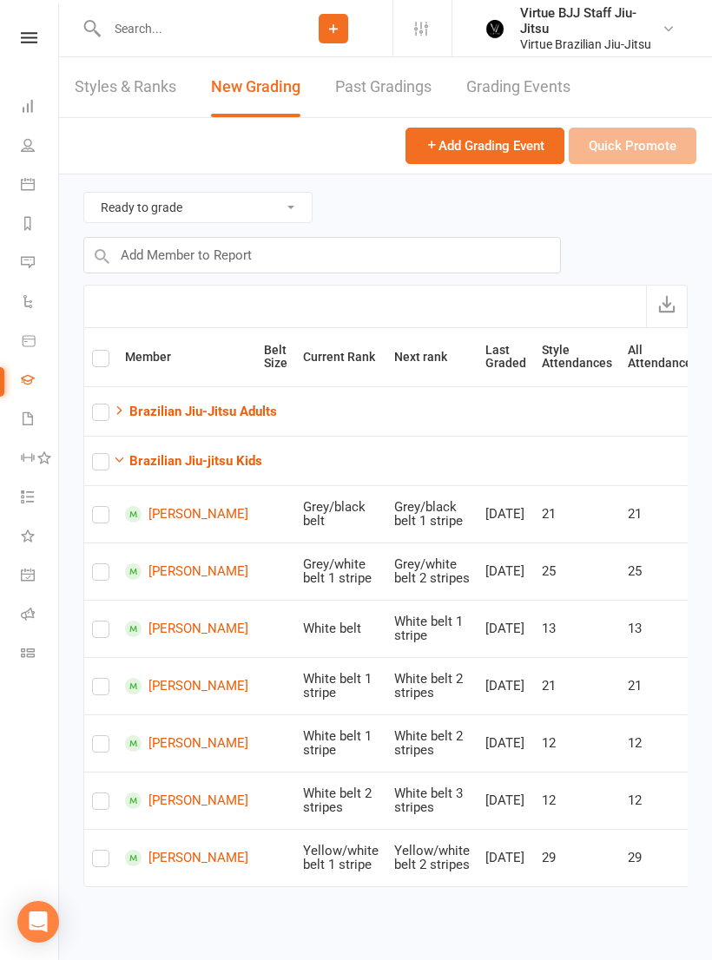
click at [248, 406] on strong "Brazilian Jiu-Jitsu Adults" at bounding box center [203, 412] width 148 height 16
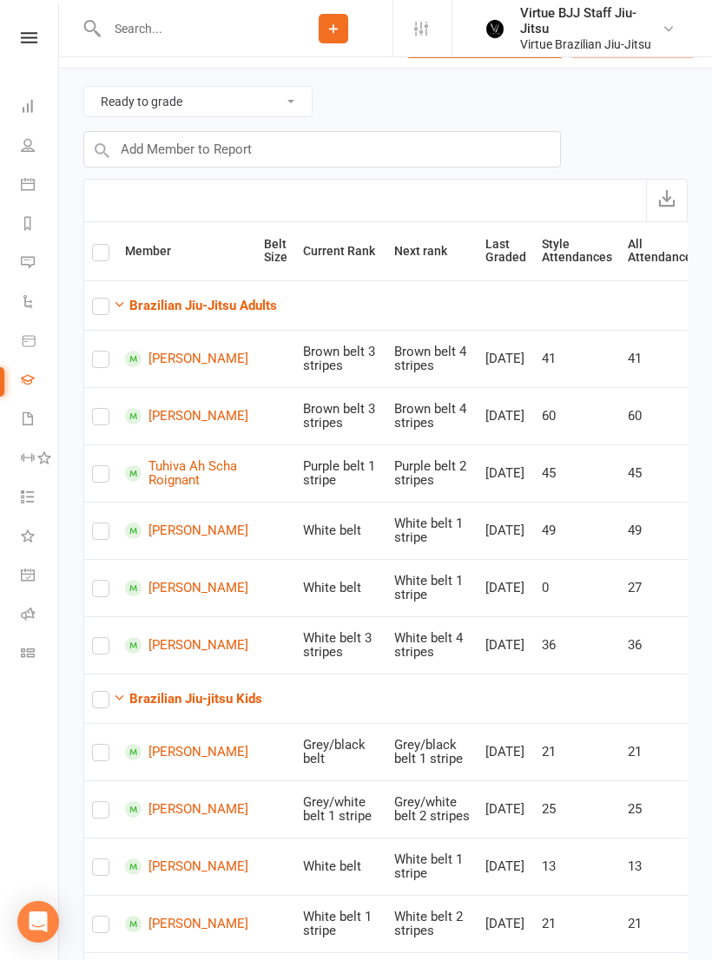
scroll to position [146, 0]
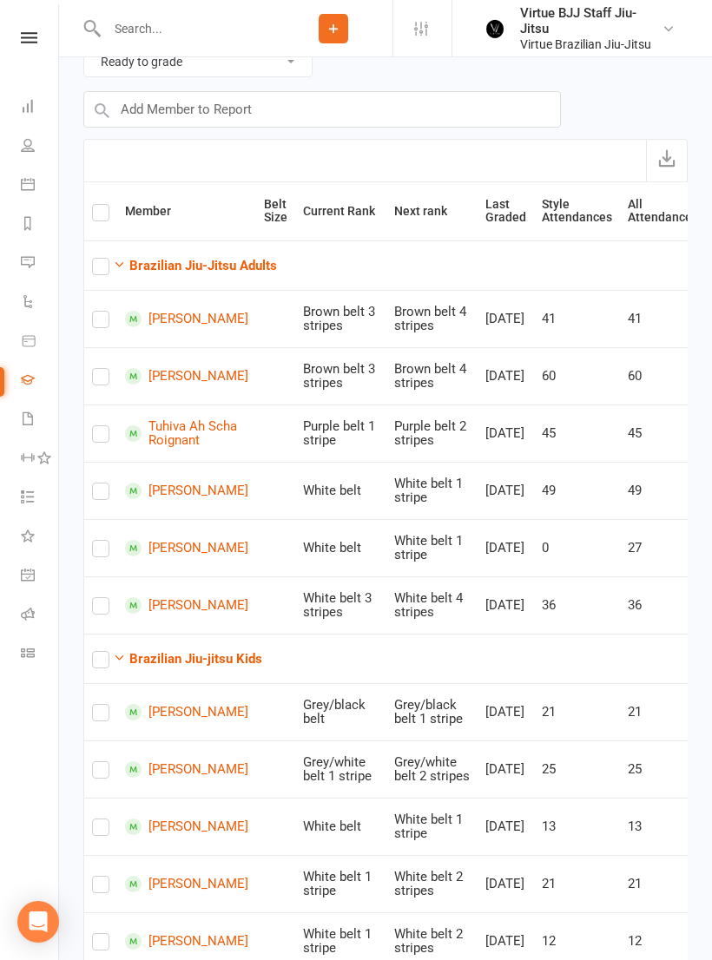
click at [168, 557] on link "Robert Sattsaev" at bounding box center [186, 548] width 123 height 16
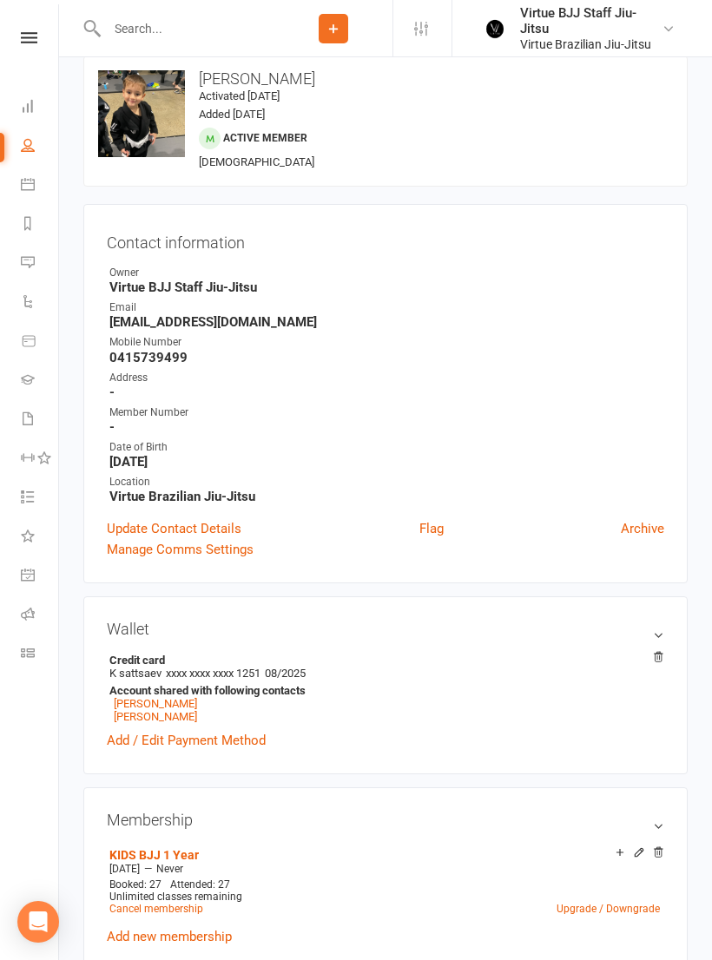
scroll to position [27, 0]
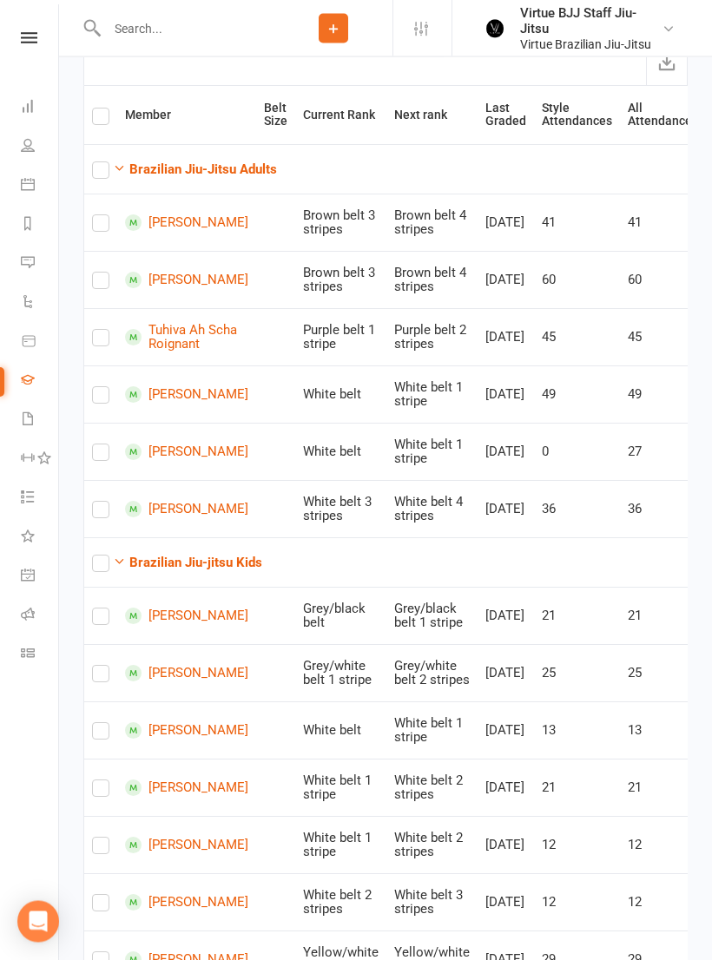
scroll to position [240, 0]
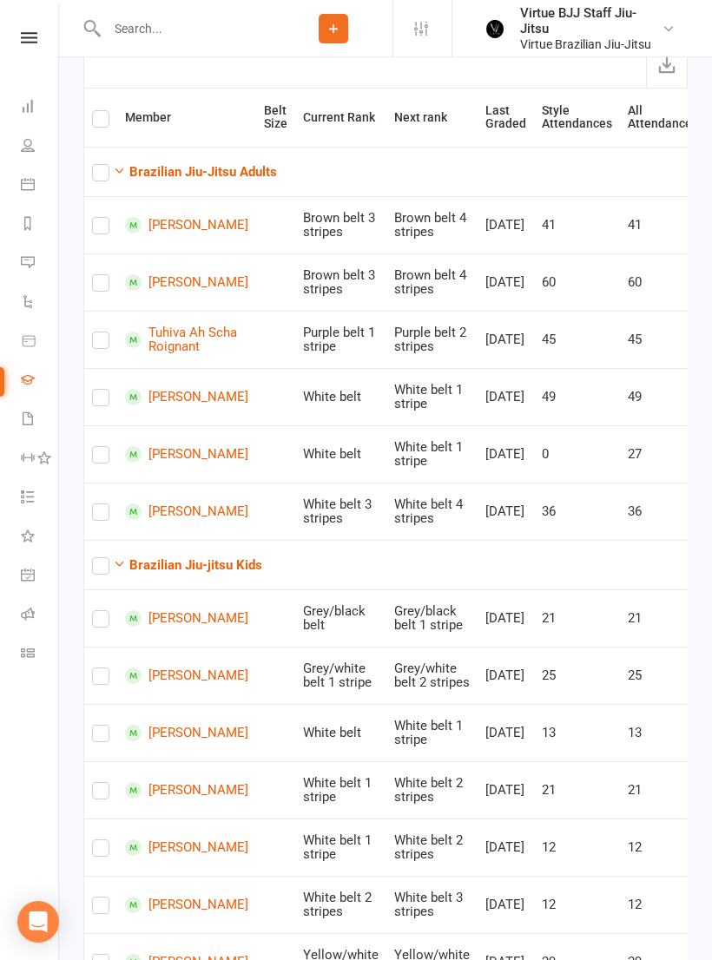
click at [167, 463] on link "Robert Sattsaev" at bounding box center [186, 454] width 123 height 16
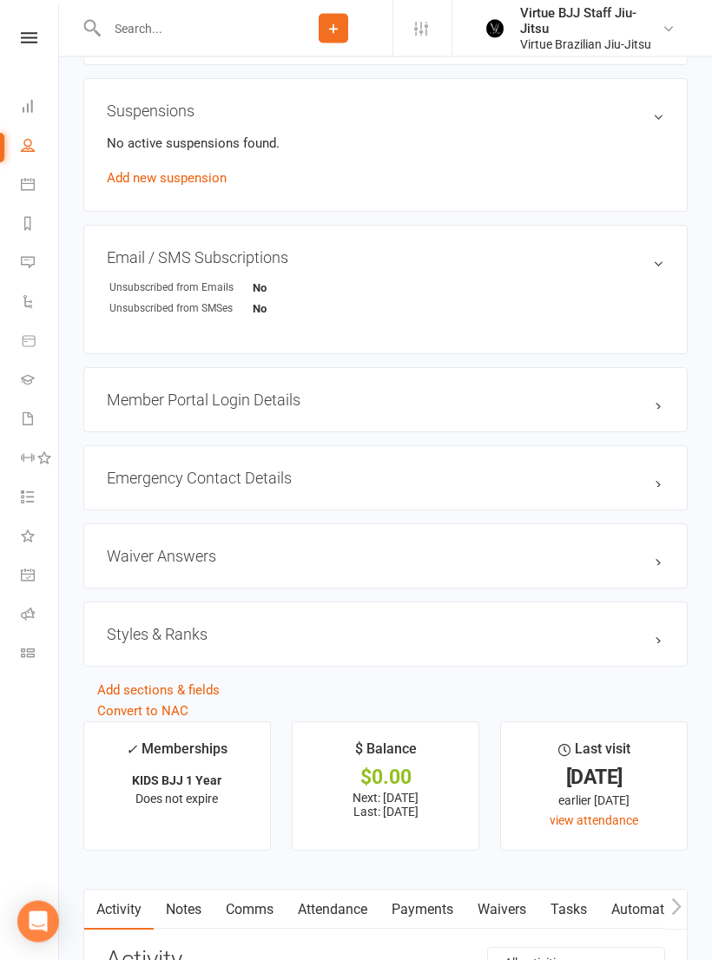
scroll to position [1117, 0]
click at [109, 662] on div "Styles & Ranks" at bounding box center [385, 634] width 604 height 65
click at [142, 643] on h3 "Styles & Ranks" at bounding box center [385, 634] width 557 height 18
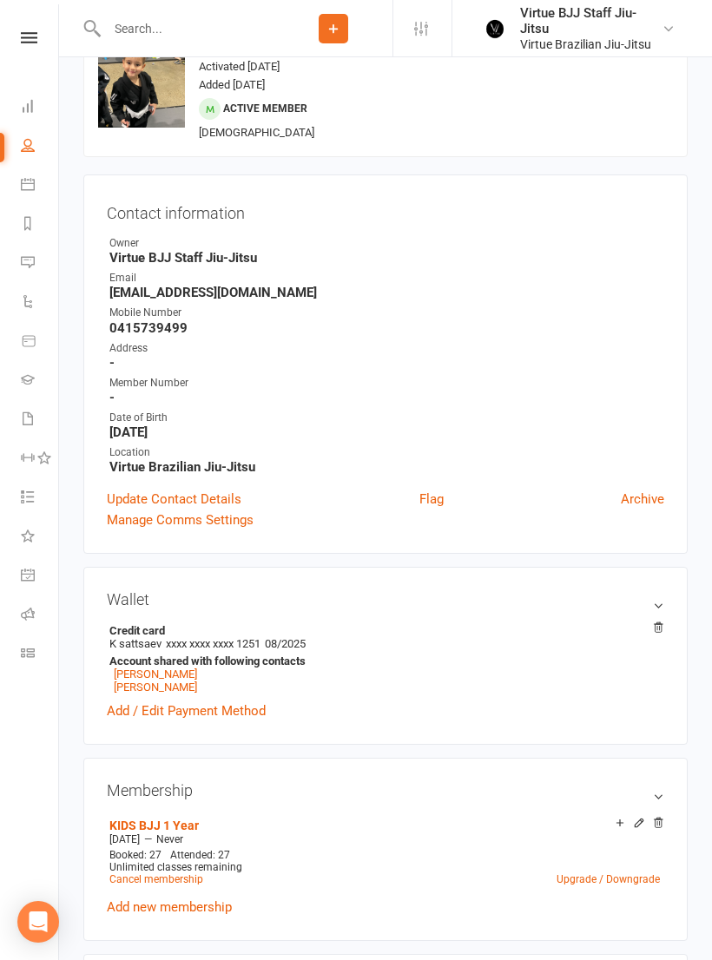
scroll to position [0, 0]
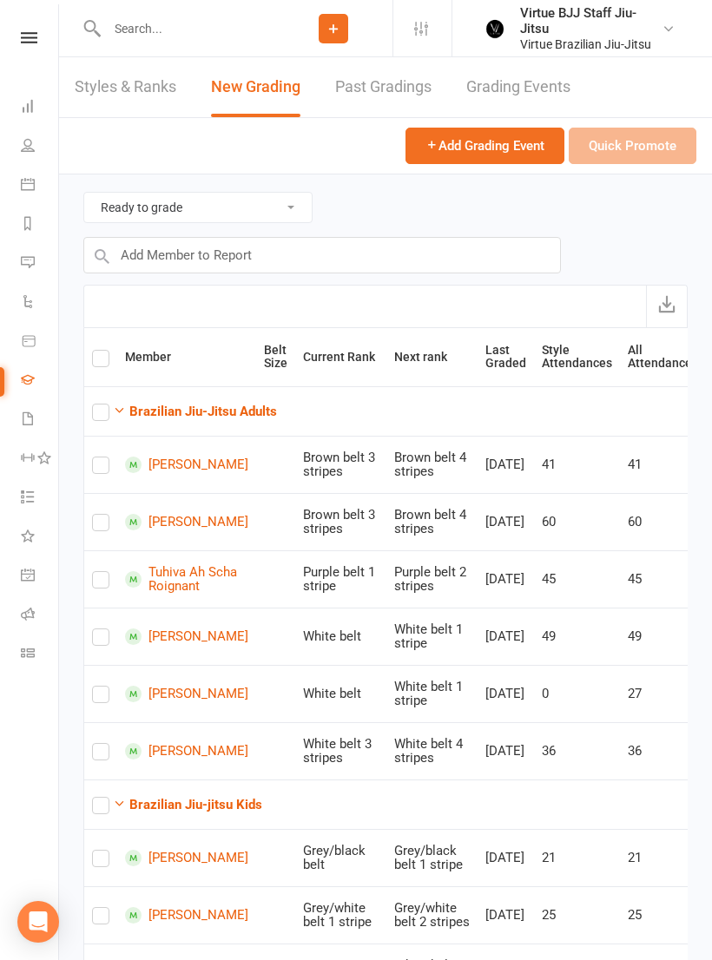
click at [157, 409] on strong "Brazilian Jiu-Jitsu Adults" at bounding box center [203, 412] width 148 height 16
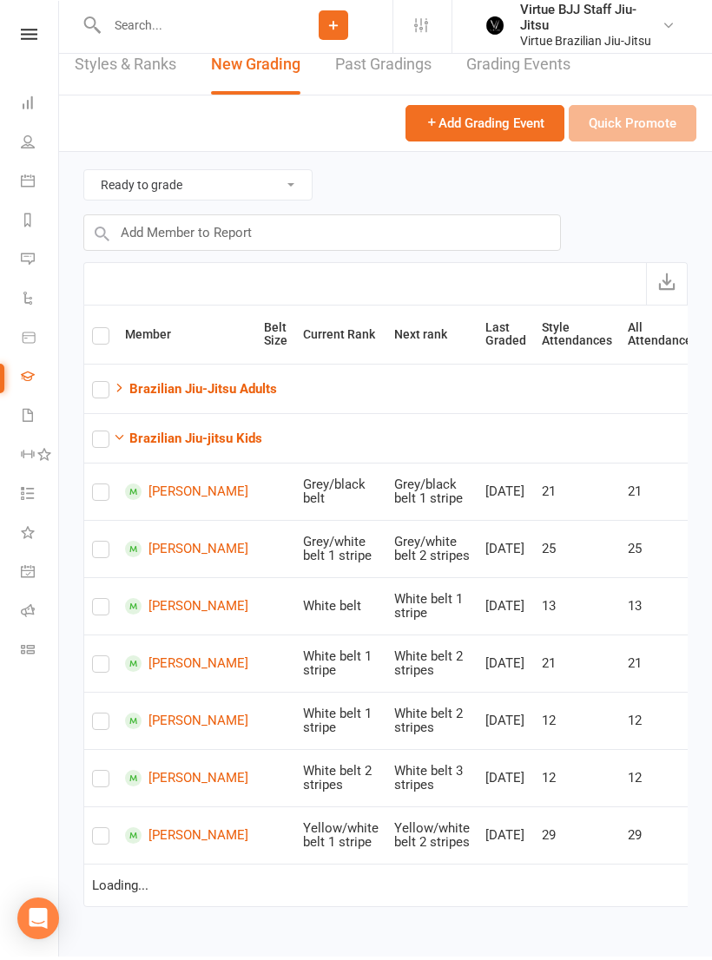
scroll to position [26, 0]
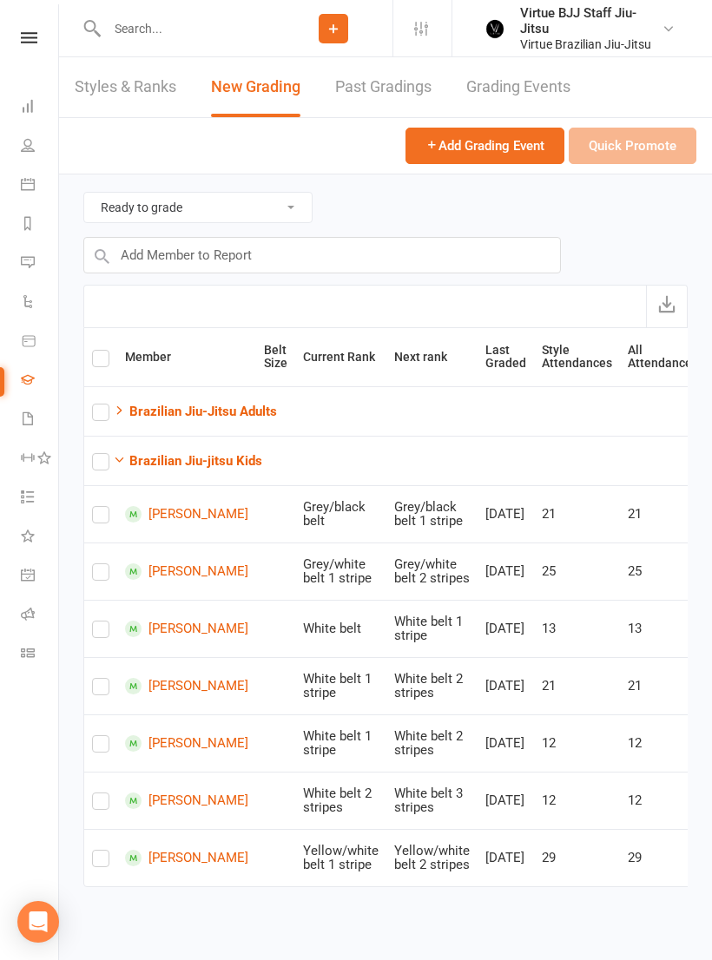
click at [167, 453] on strong "Brazilian Jiu-jitsu Kids" at bounding box center [195, 461] width 133 height 16
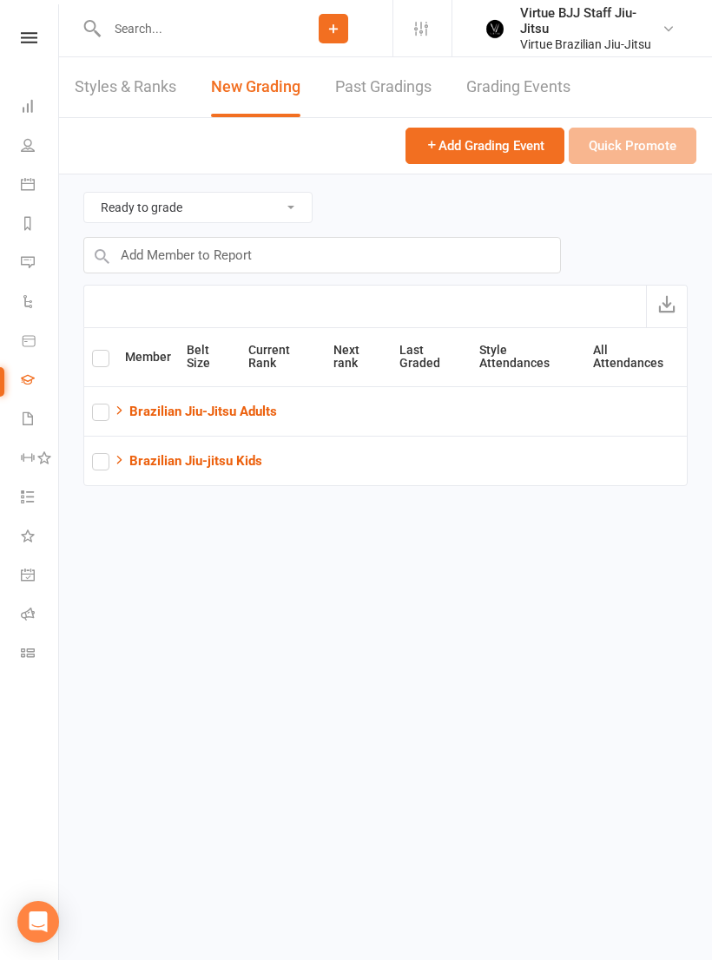
click at [160, 415] on strong "Brazilian Jiu-Jitsu Adults" at bounding box center [203, 412] width 148 height 16
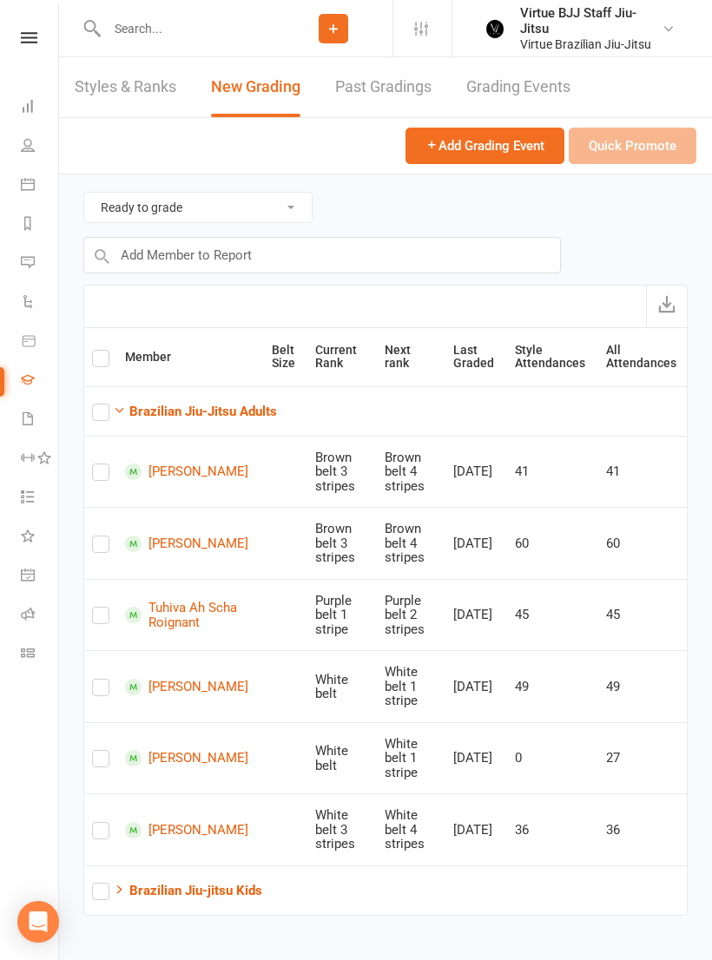
click at [143, 39] on input "text" at bounding box center [188, 28] width 173 height 24
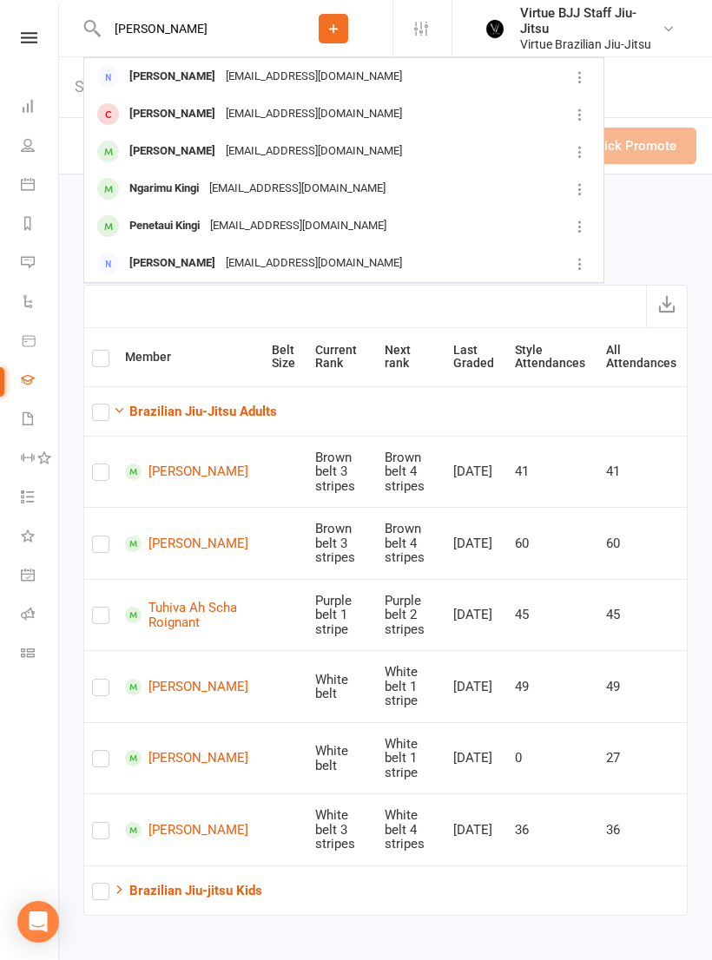
type input "Adrian"
click at [137, 118] on div "Adrian Kwon" at bounding box center [172, 114] width 96 height 25
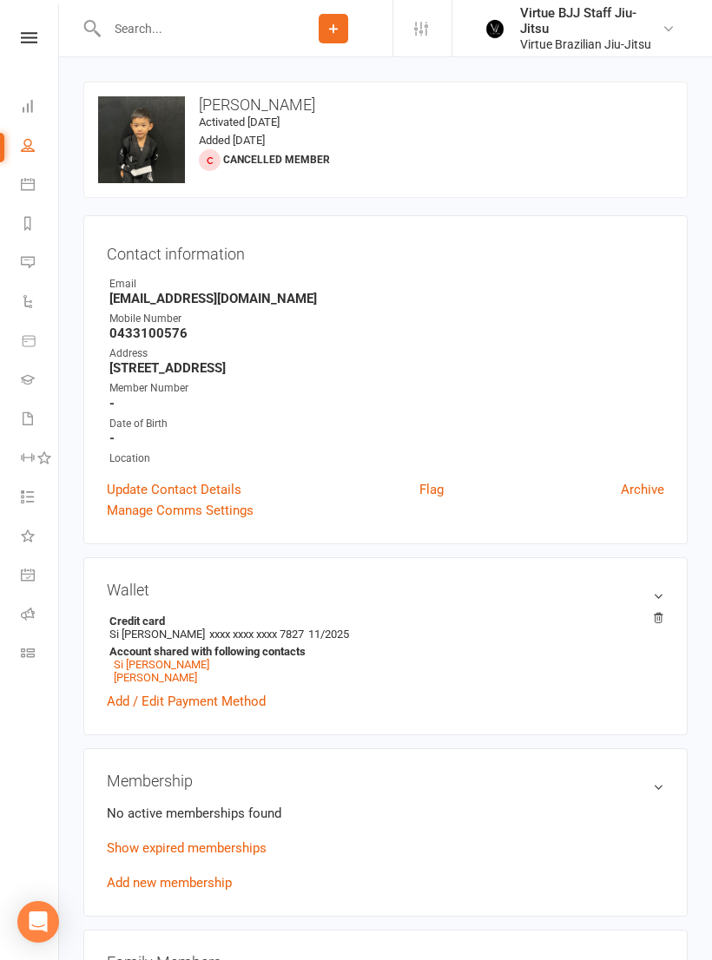
click at [31, 657] on icon at bounding box center [28, 653] width 14 height 14
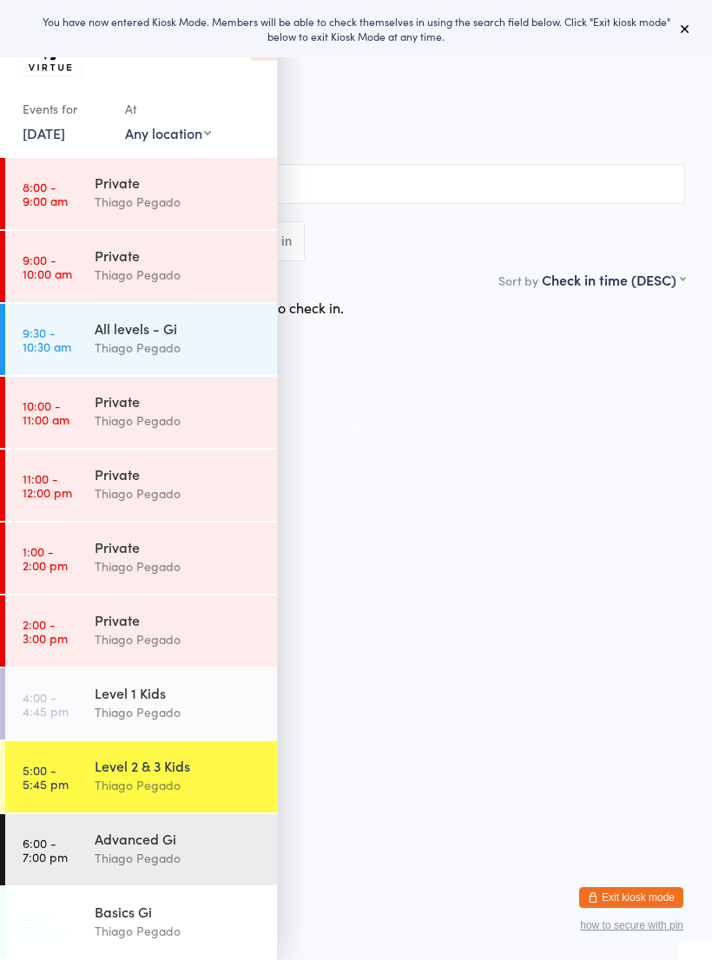
scroll to position [219, 0]
click at [96, 707] on div "Thiago Pegado" at bounding box center [179, 712] width 168 height 20
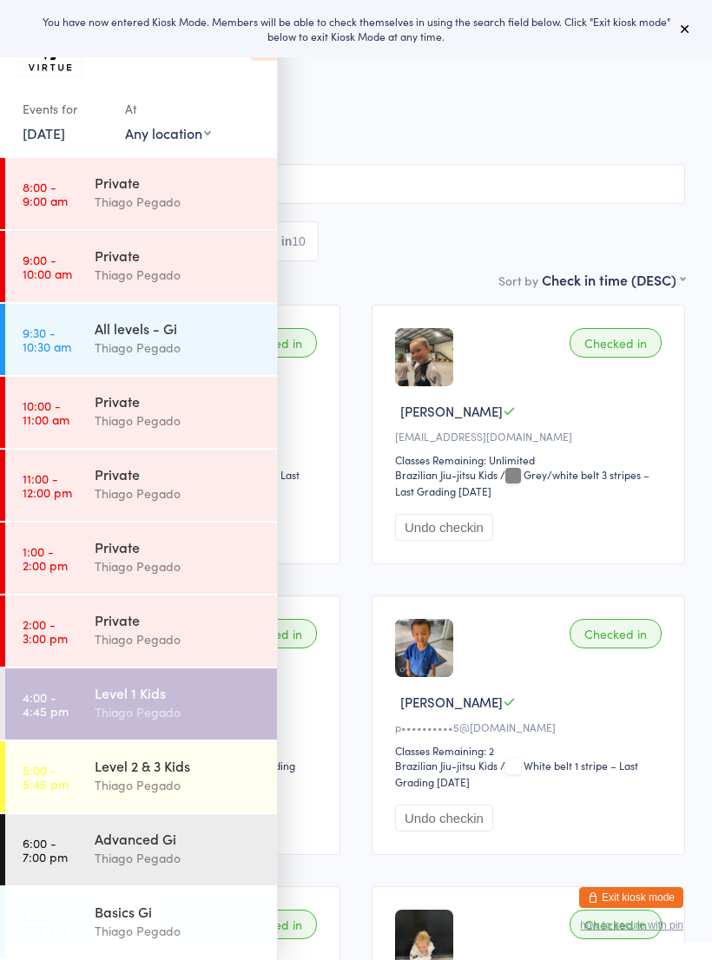
click at [327, 188] on input "search" at bounding box center [356, 184] width 658 height 40
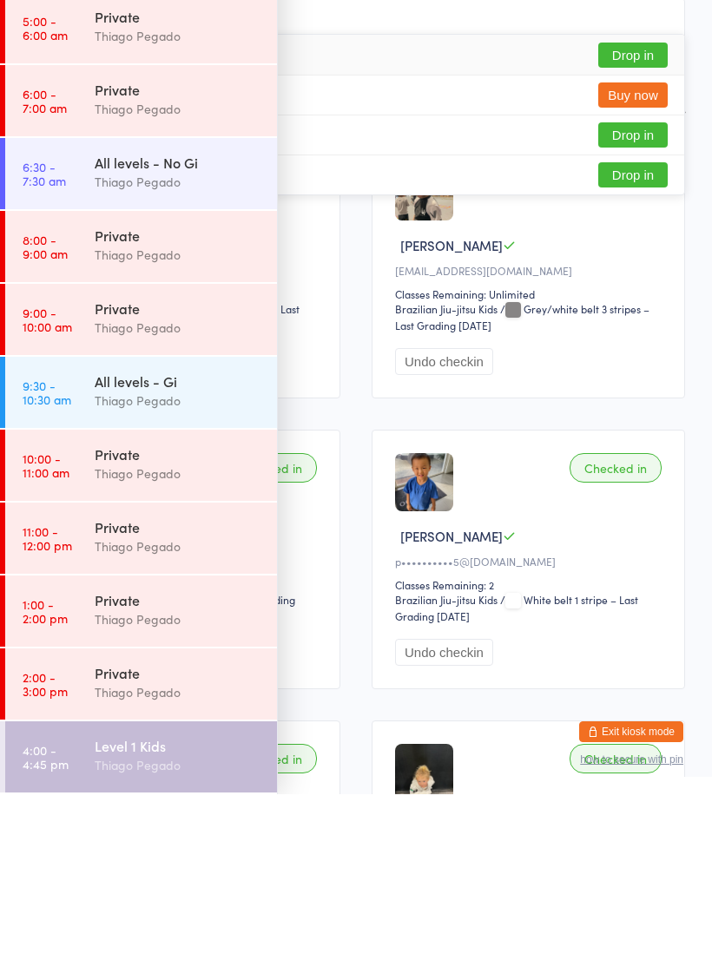
click at [333, 305] on div "Checked in Zephyr J s•••••••••••••••2@icloud.com Classes Remaining: Unlimited B…" at bounding box center [183, 435] width 313 height 260
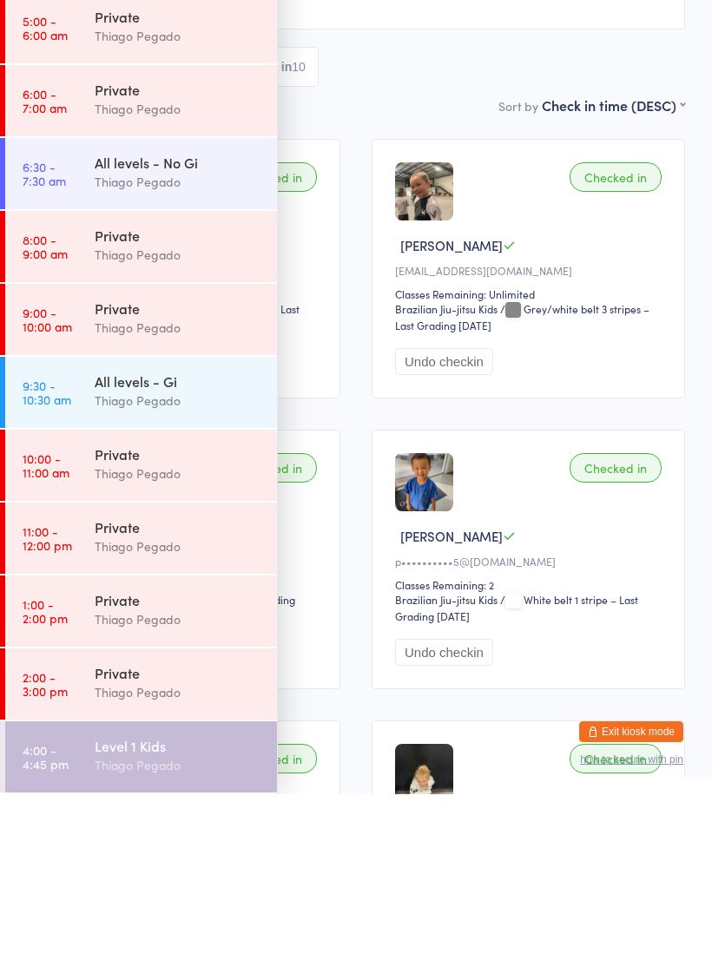
scroll to position [166, 0]
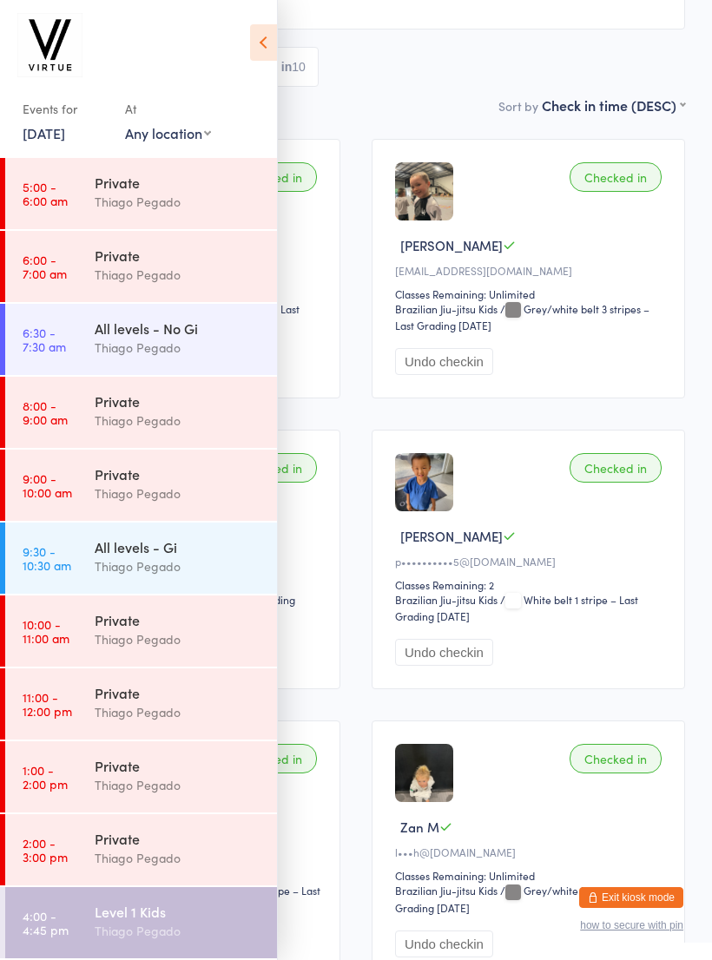
click at [267, 60] on icon at bounding box center [263, 42] width 27 height 36
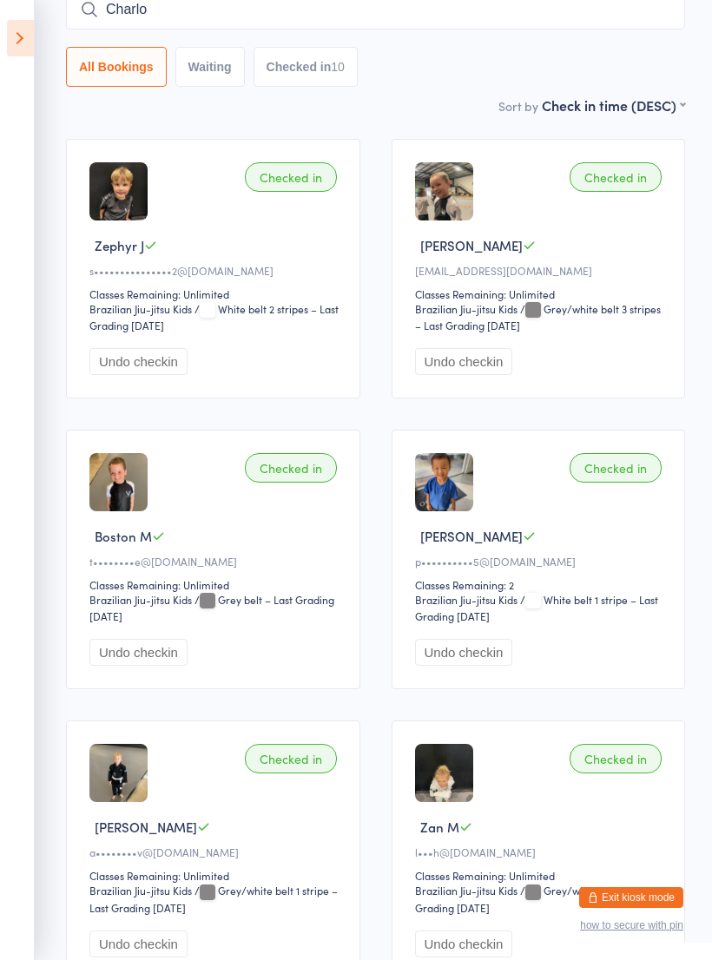
click at [222, 19] on input "Charlo" at bounding box center [375, 10] width 619 height 40
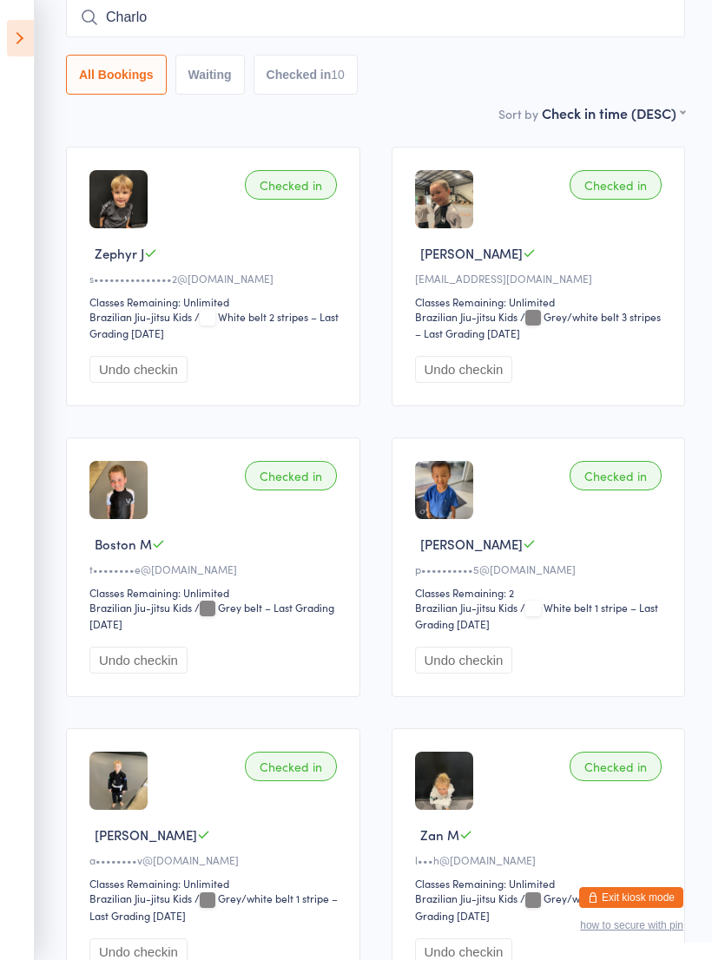
scroll to position [157, 0]
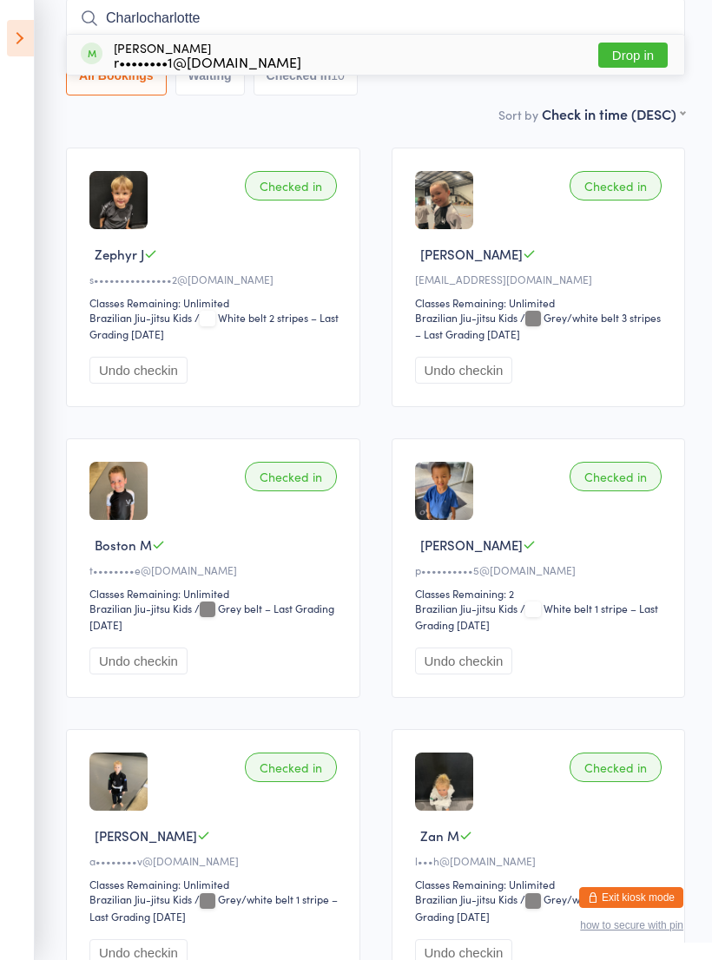
click at [137, 30] on input "Charlocharlotte" at bounding box center [375, 18] width 619 height 40
click at [133, 19] on input "Charlocharlotte" at bounding box center [375, 18] width 619 height 40
type input "Charlocharlotte"
click at [634, 67] on button "Drop in" at bounding box center [632, 55] width 69 height 25
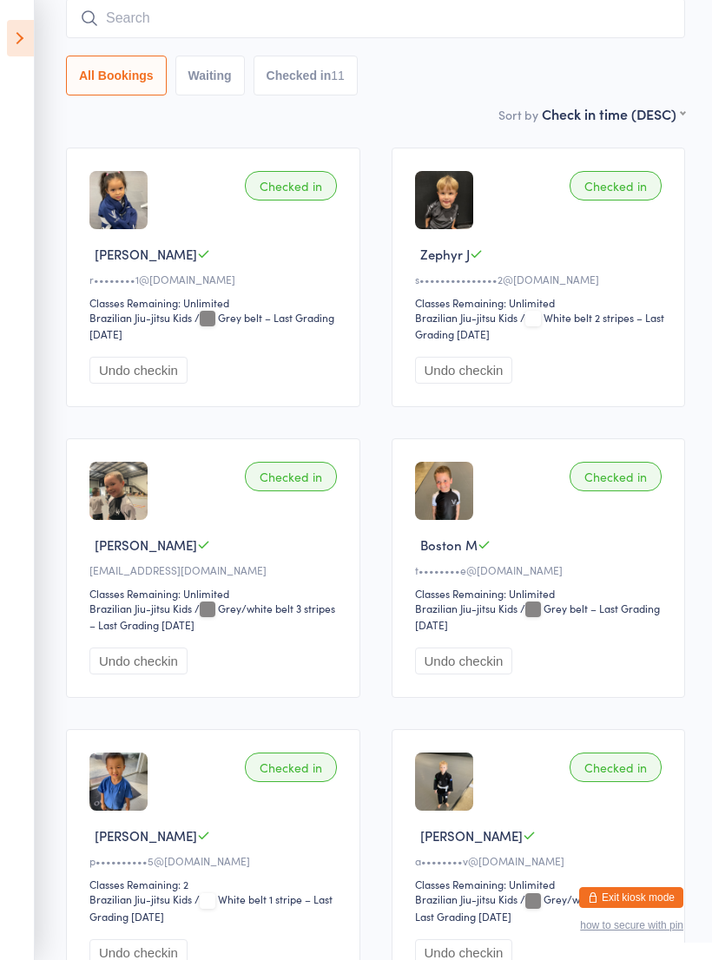
click at [25, 50] on icon at bounding box center [20, 38] width 27 height 36
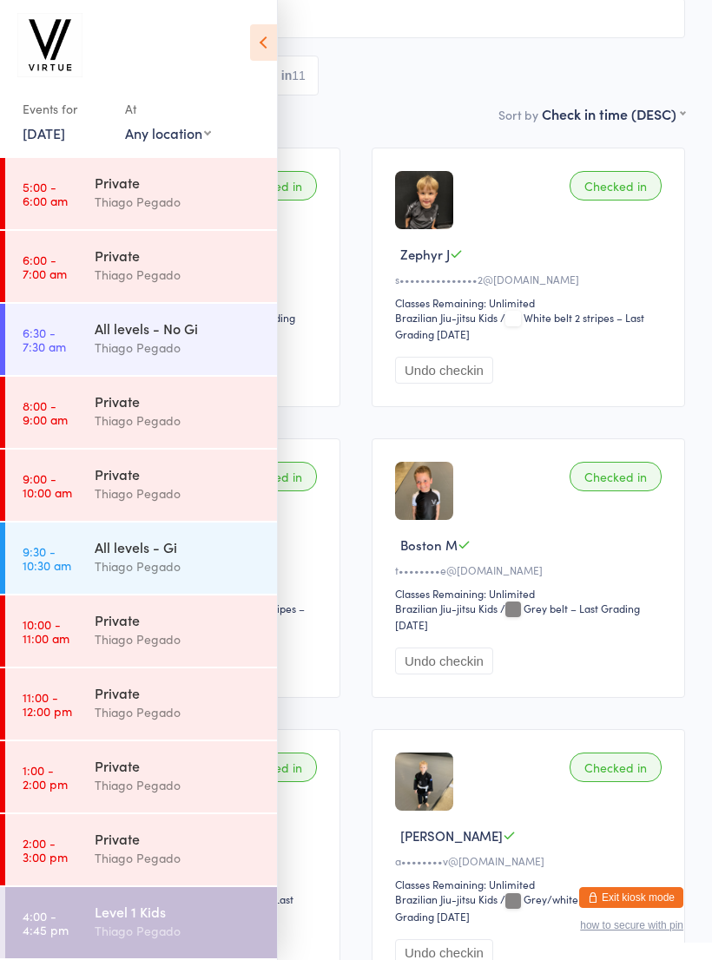
click at [600, 887] on button "Exit kiosk mode" at bounding box center [631, 897] width 104 height 21
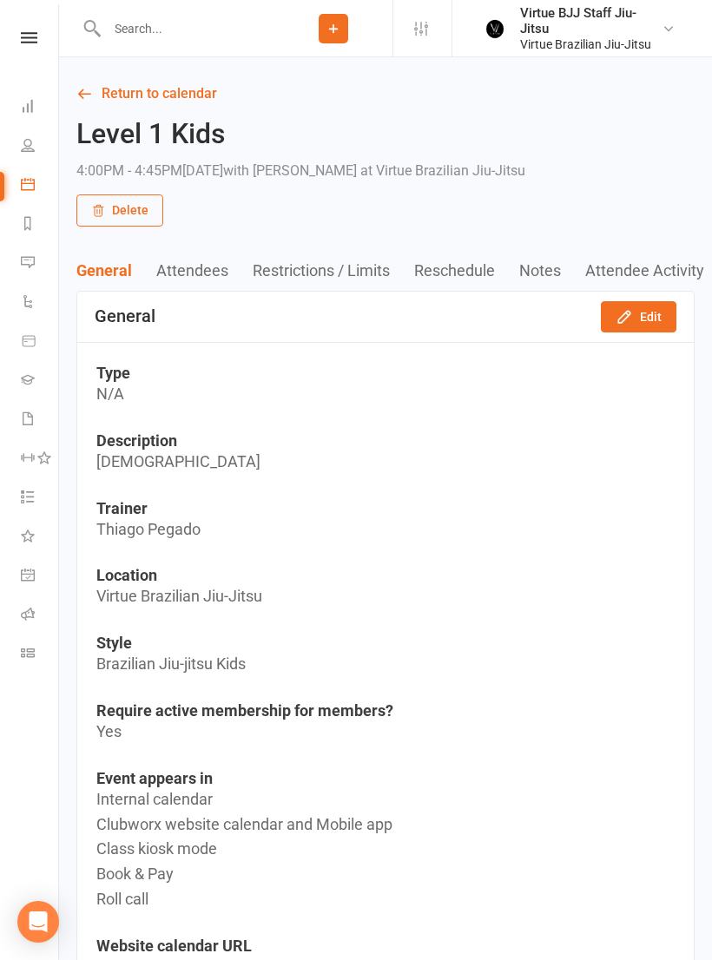
click at [136, 31] on input "text" at bounding box center [188, 28] width 173 height 24
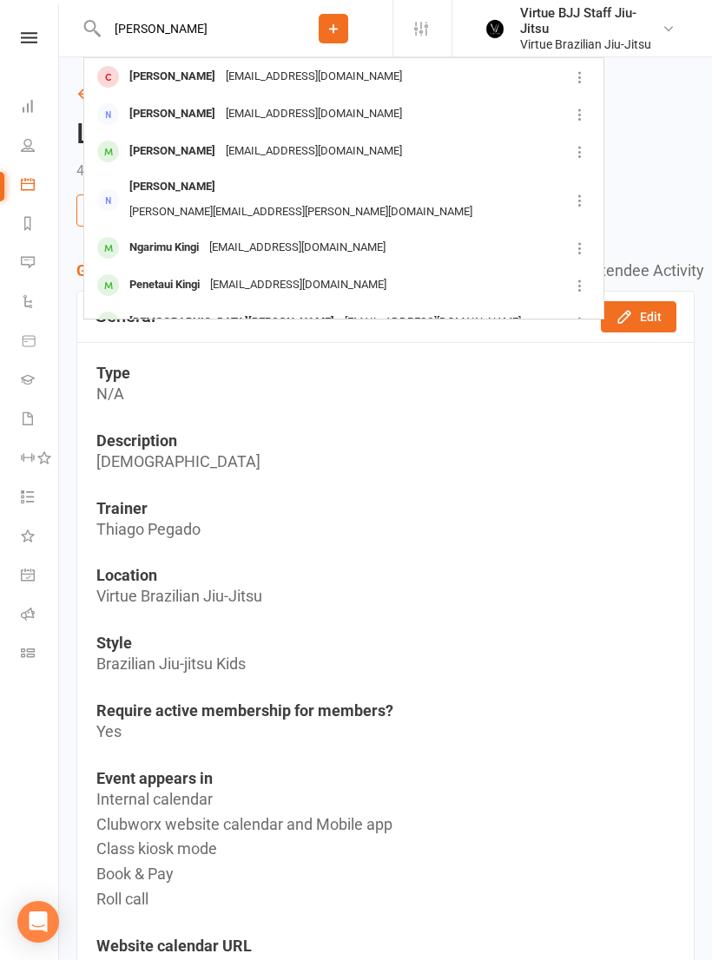
type input "Adrian"
click at [158, 75] on div "Adrian Kwon" at bounding box center [172, 76] width 96 height 25
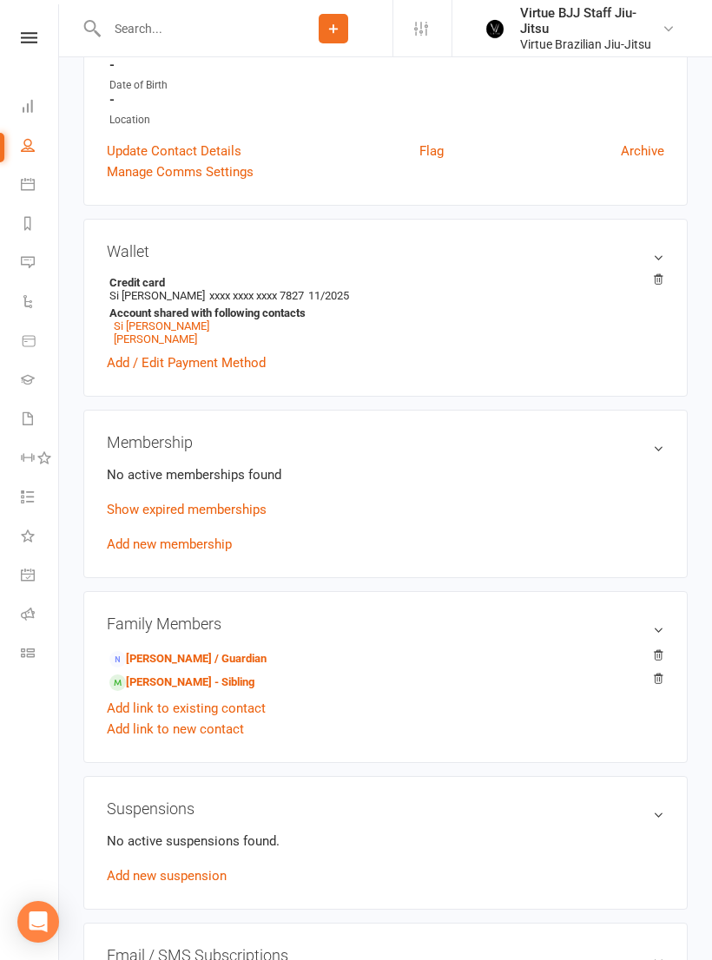
scroll to position [353, 0]
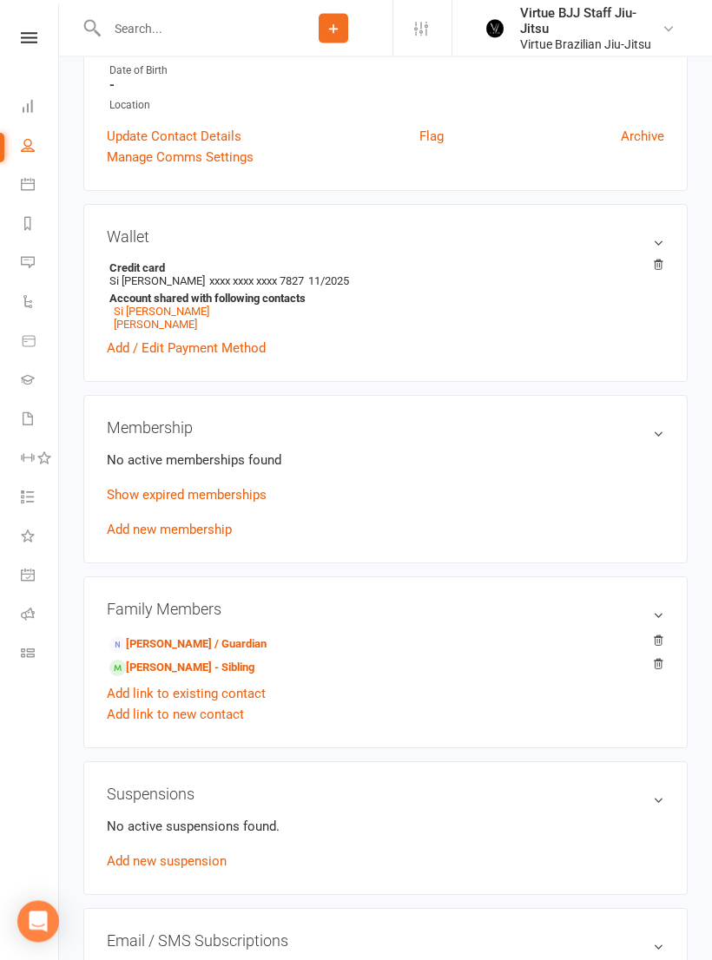
click at [131, 537] on link "Add new membership" at bounding box center [169, 531] width 125 height 16
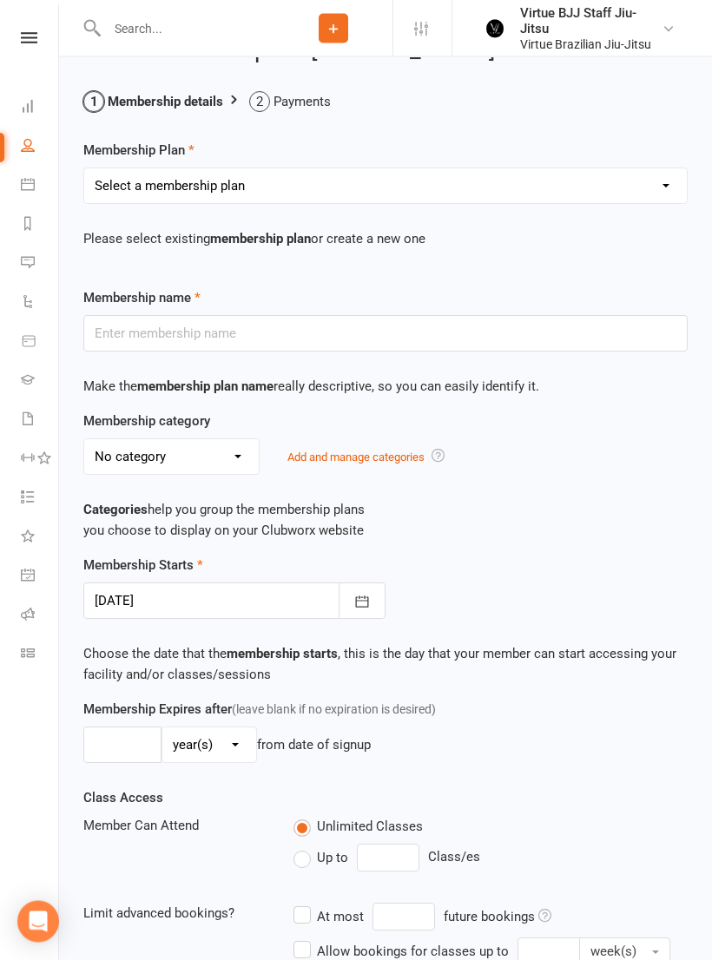
scroll to position [47, 0]
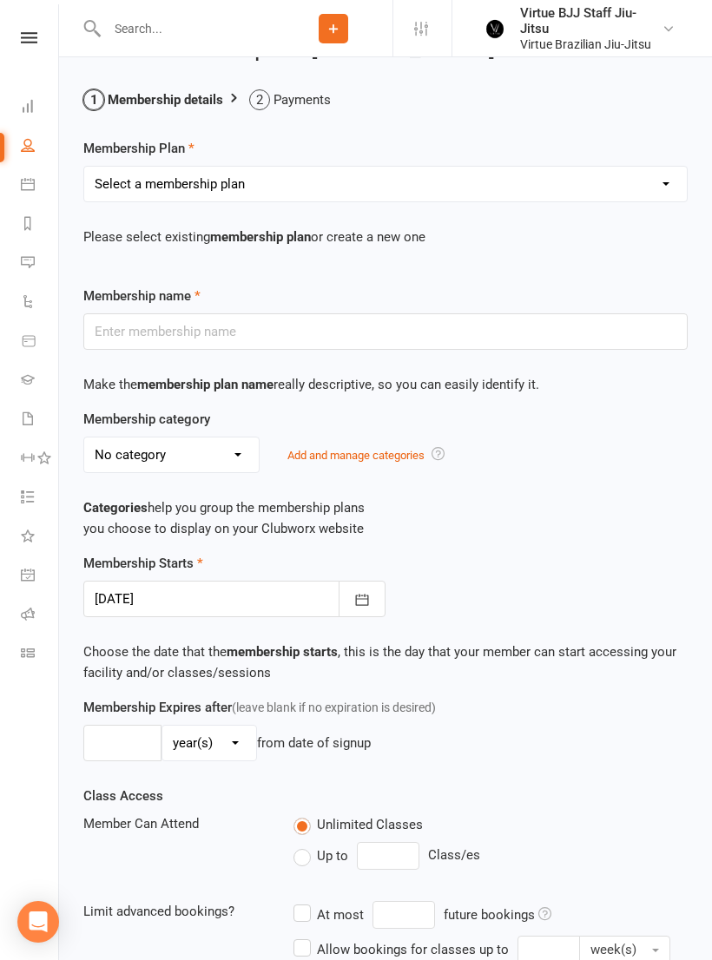
click at [126, 186] on select "Select a membership plan Create new Membership Plan Adult BJJ 1 Year Adult BJJ …" at bounding box center [385, 184] width 603 height 35
select select "10"
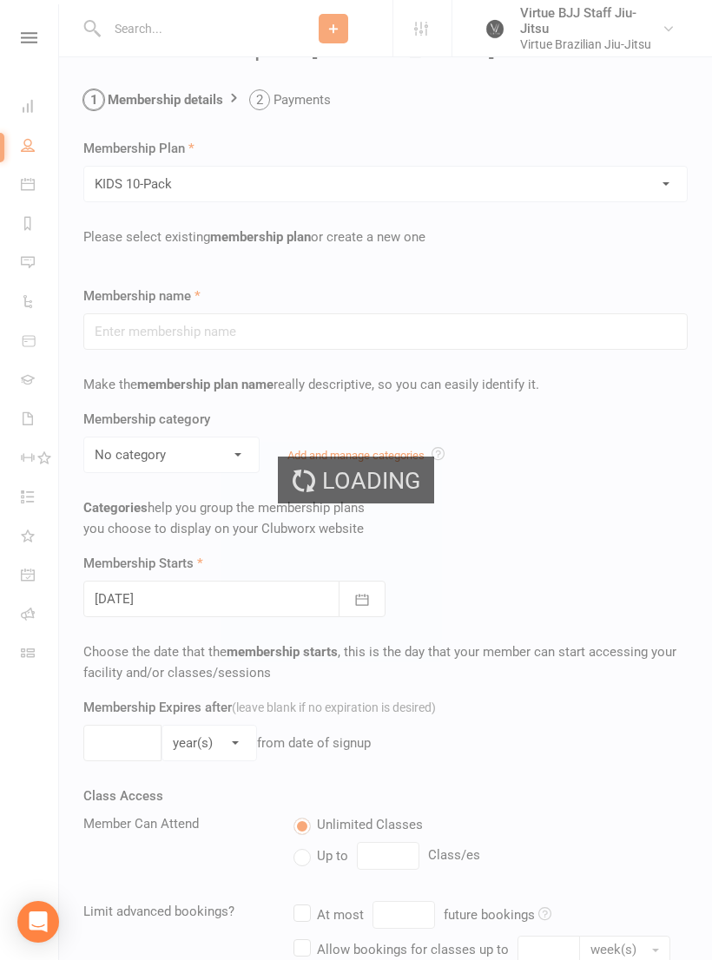
type input "KIDS 10-Pack"
select select "4"
type input "5"
select select "2"
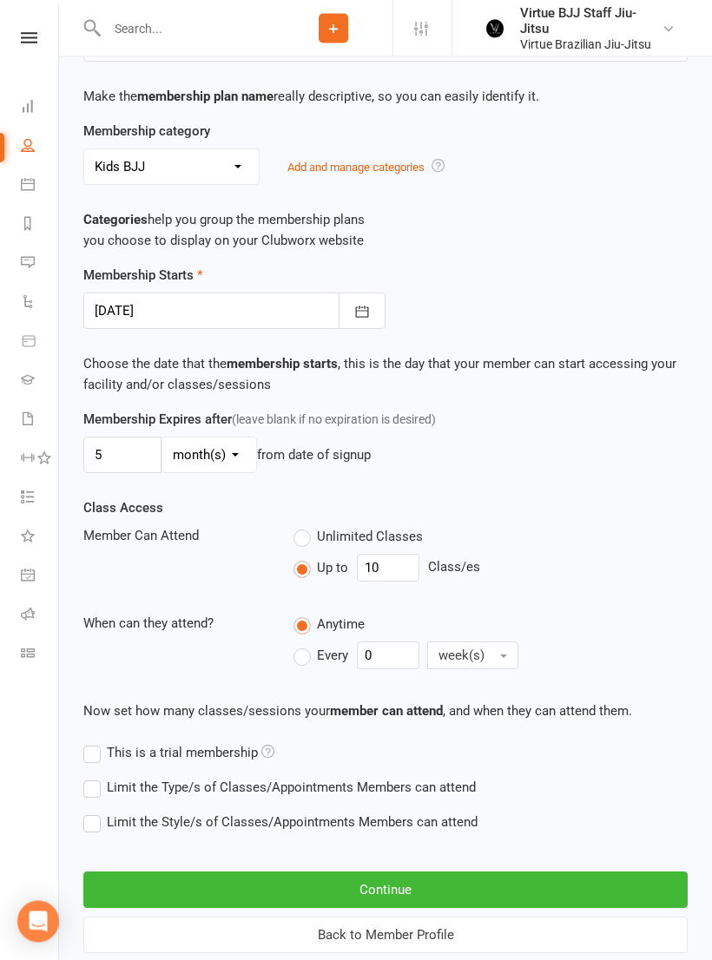
scroll to position [346, 0]
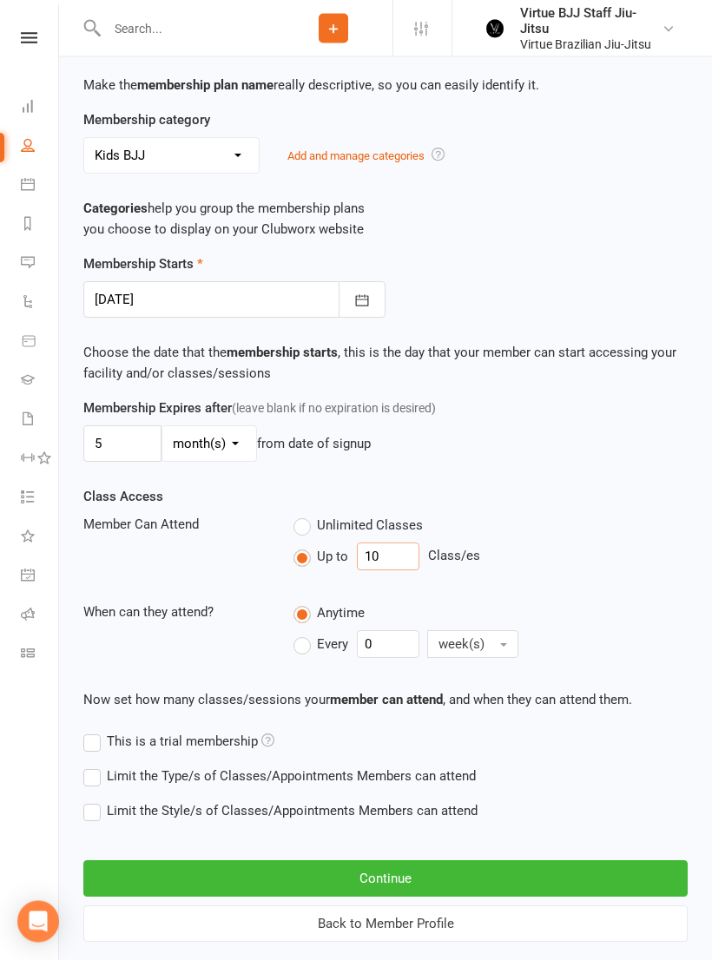
click at [401, 556] on input "10" at bounding box center [388, 558] width 63 height 28
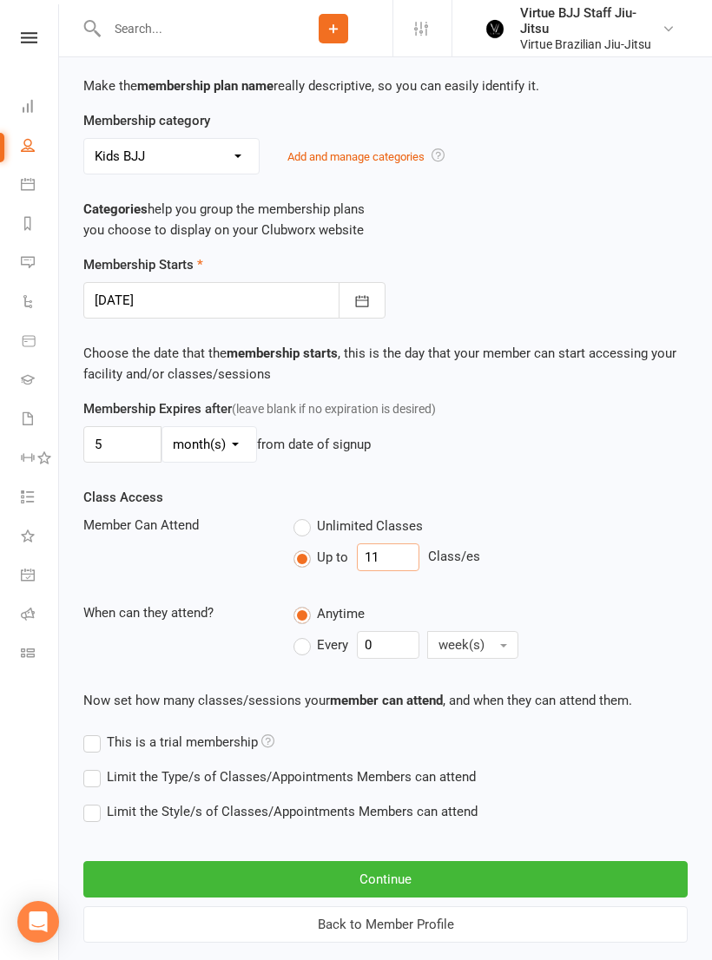
type input "11"
click at [603, 254] on div "Membership Starts 13 Oct 2025 October 2025 Sun Mon Tue Wed Thu Fri Sat 40 28 29…" at bounding box center [385, 286] width 630 height 64
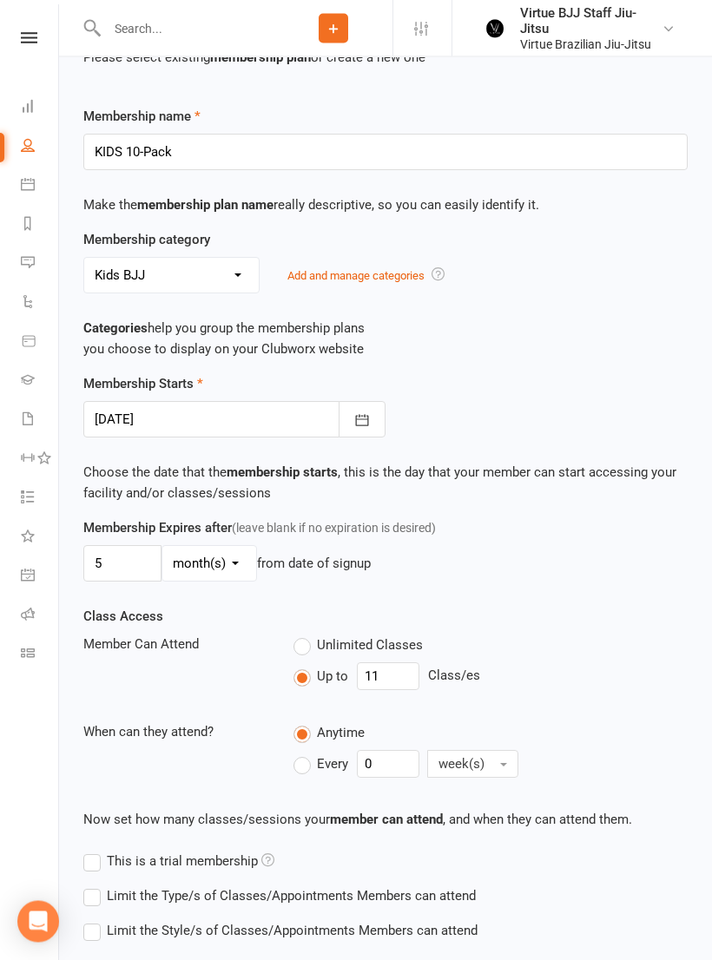
scroll to position [369, 0]
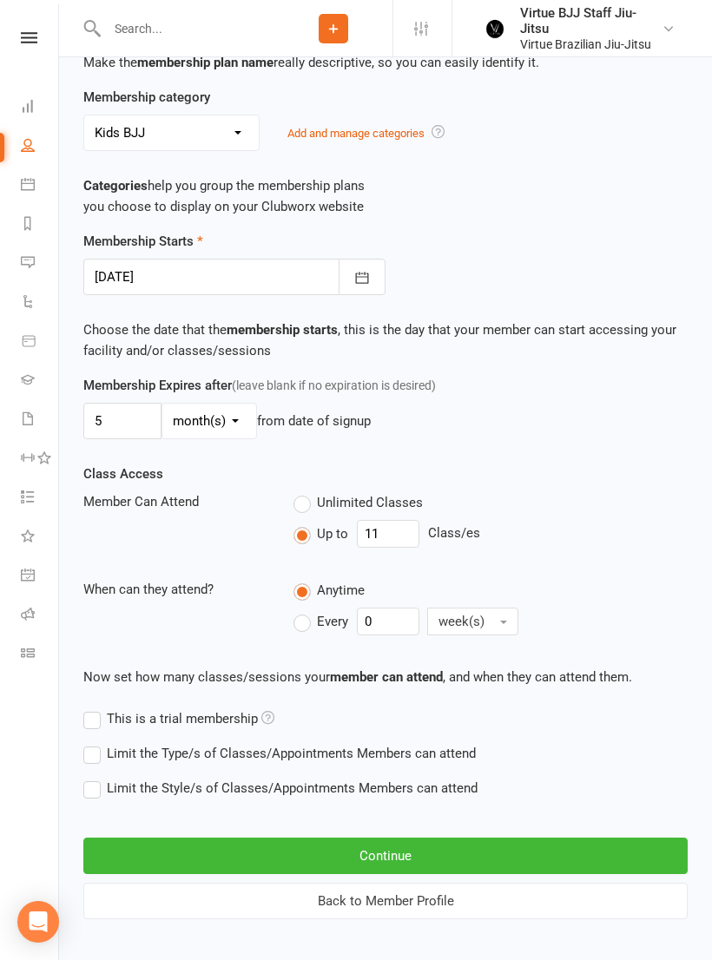
click at [451, 845] on button "Continue" at bounding box center [385, 856] width 604 height 36
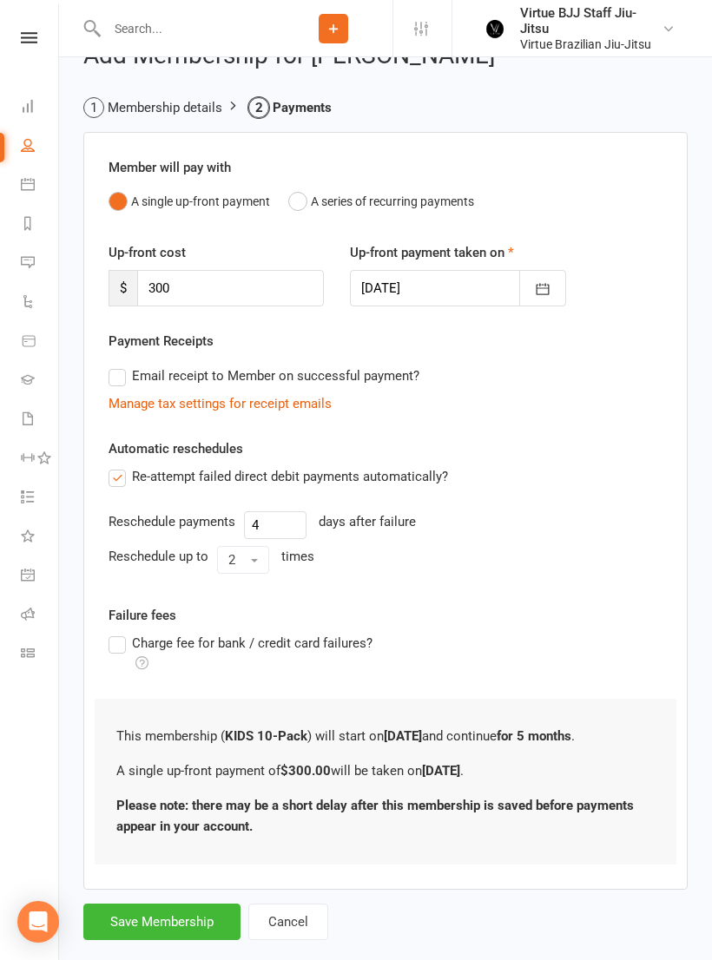
scroll to position [43, 0]
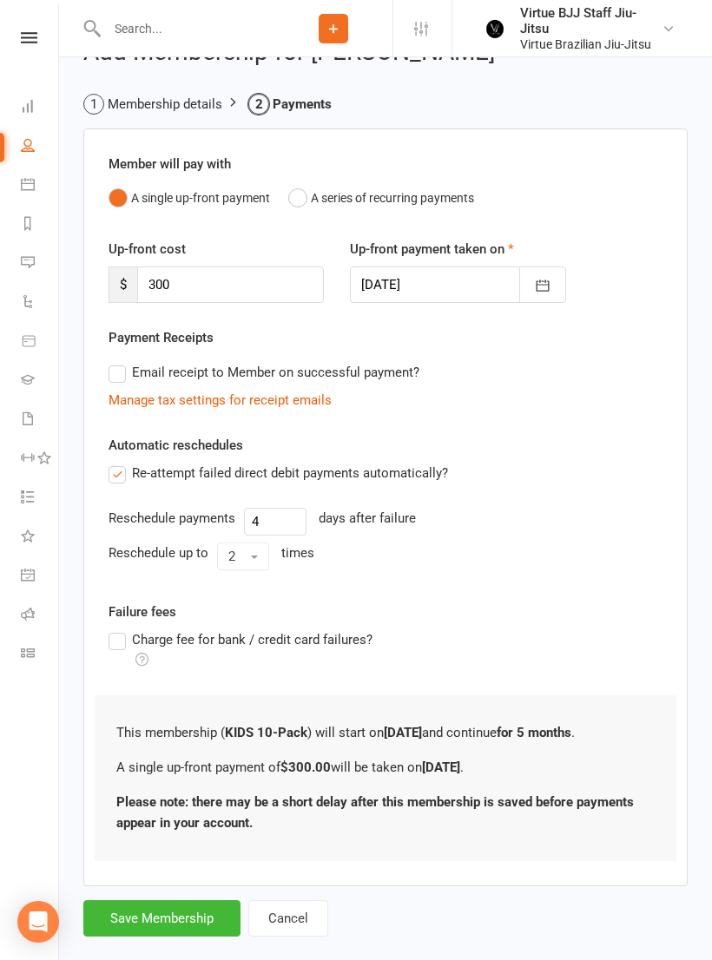
click at [119, 914] on button "Save Membership" at bounding box center [161, 918] width 157 height 36
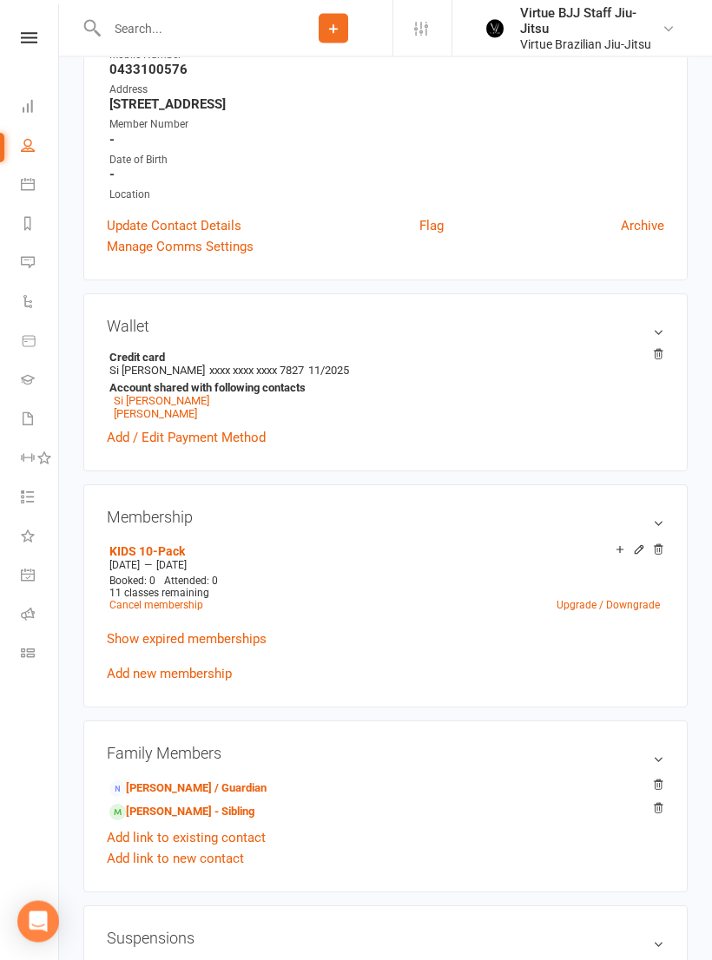
scroll to position [280, 0]
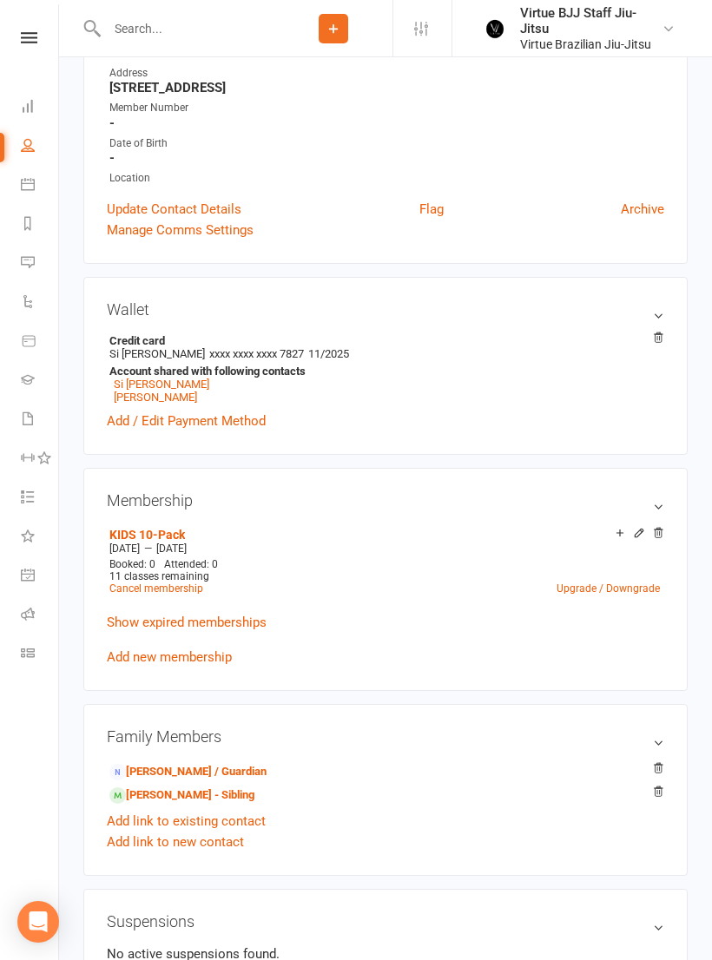
click at [24, 657] on icon at bounding box center [28, 653] width 14 height 14
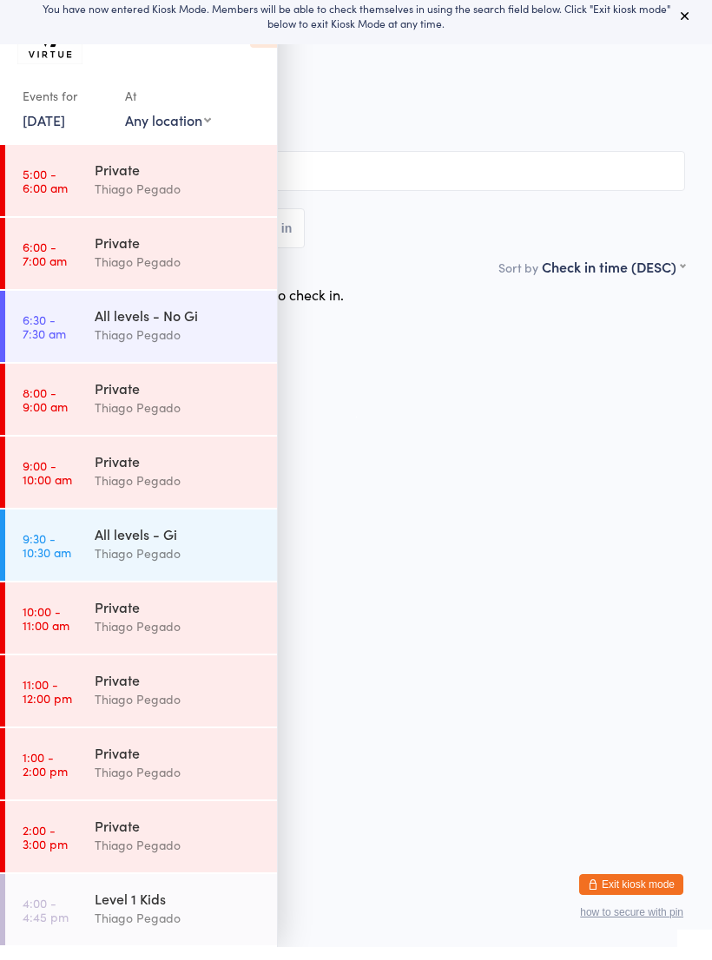
scroll to position [8, 0]
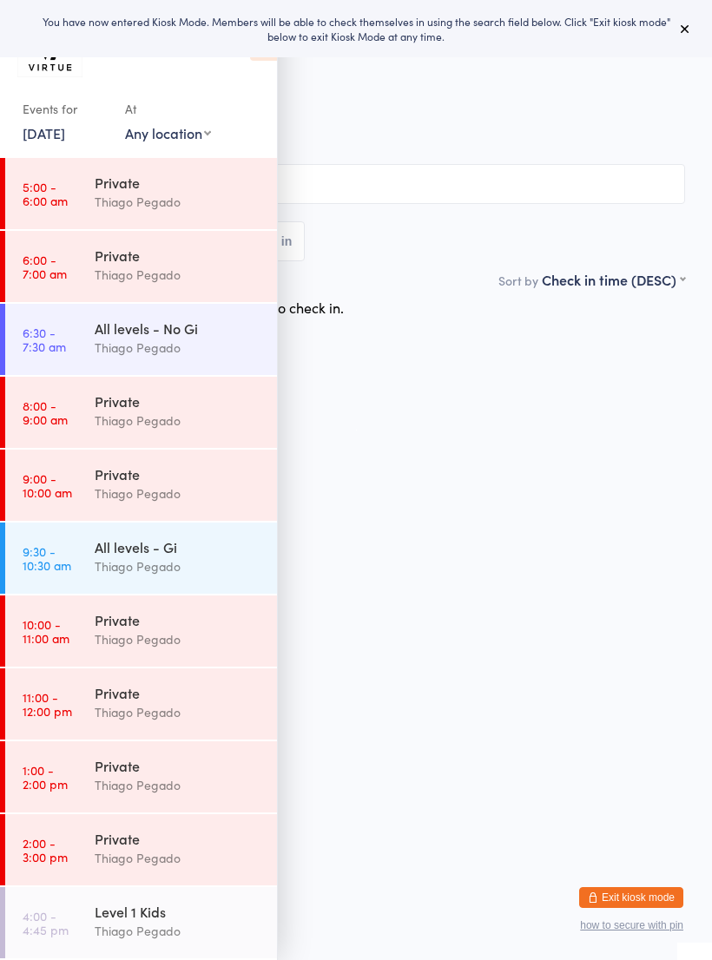
click at [111, 909] on div "Level 1 Kids" at bounding box center [179, 911] width 168 height 19
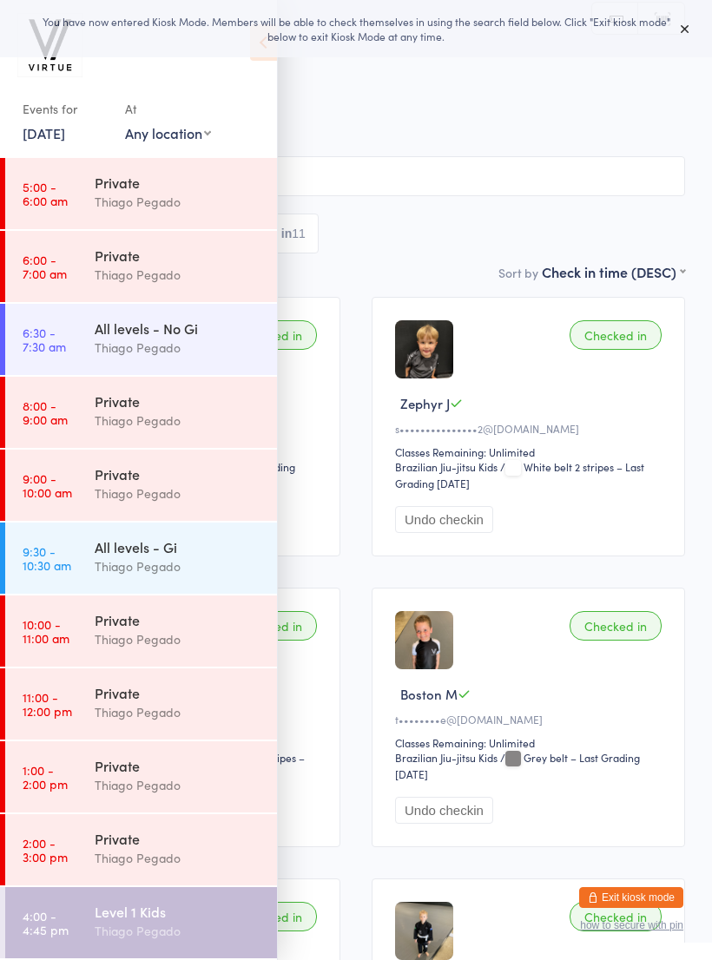
click at [257, 59] on icon at bounding box center [263, 42] width 27 height 36
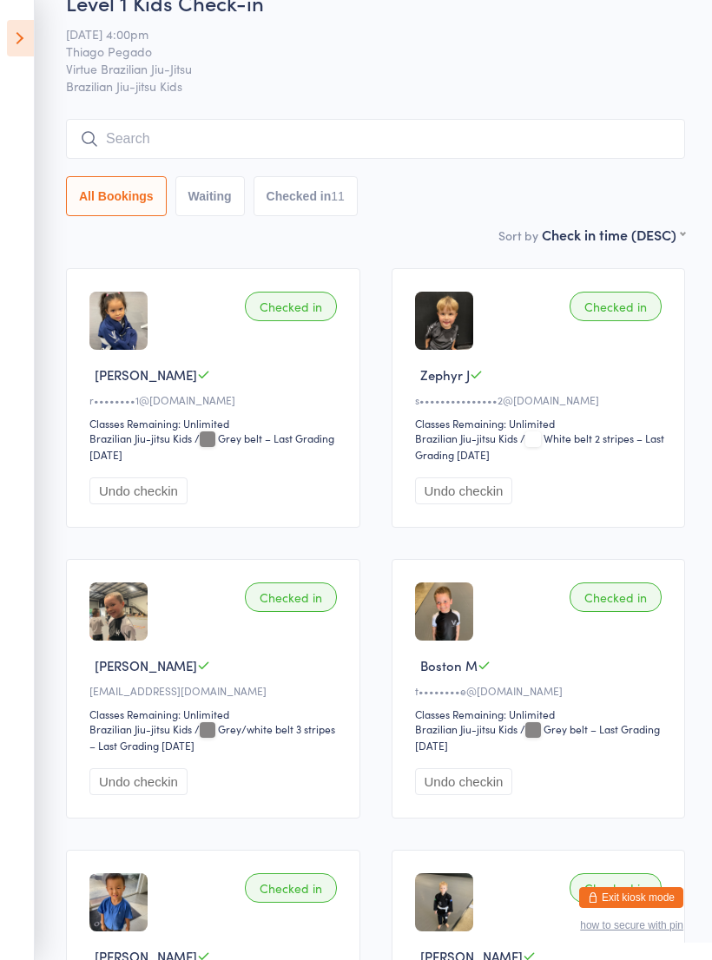
scroll to position [36, 0]
click at [155, 142] on input "search" at bounding box center [375, 140] width 619 height 40
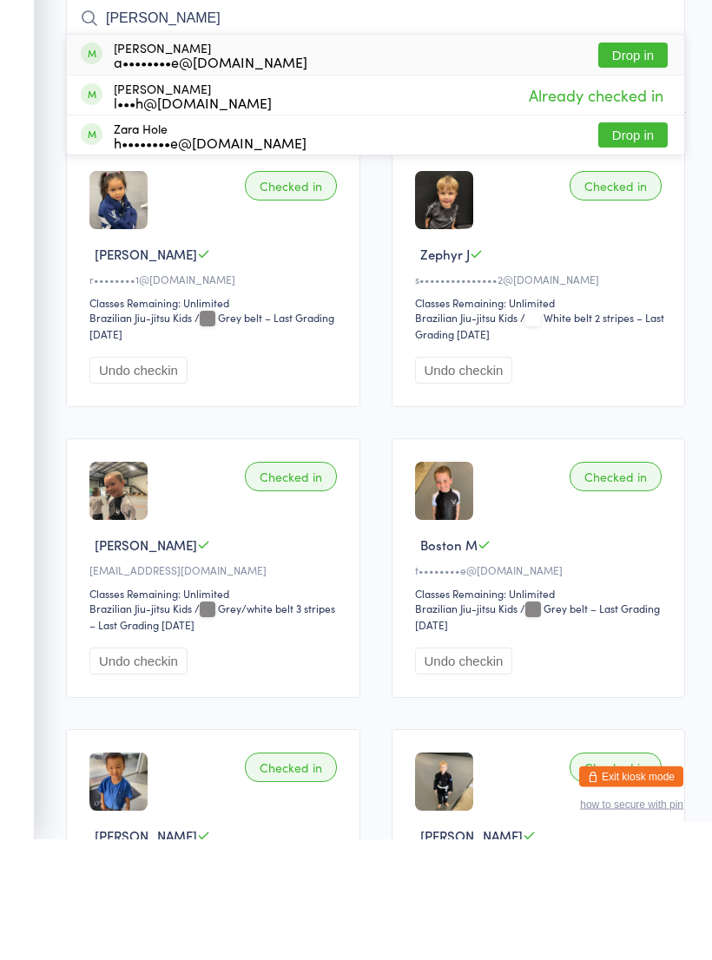
type input "[PERSON_NAME]"
click at [623, 164] on button "Drop in" at bounding box center [632, 176] width 69 height 25
